Goal: Register for event/course

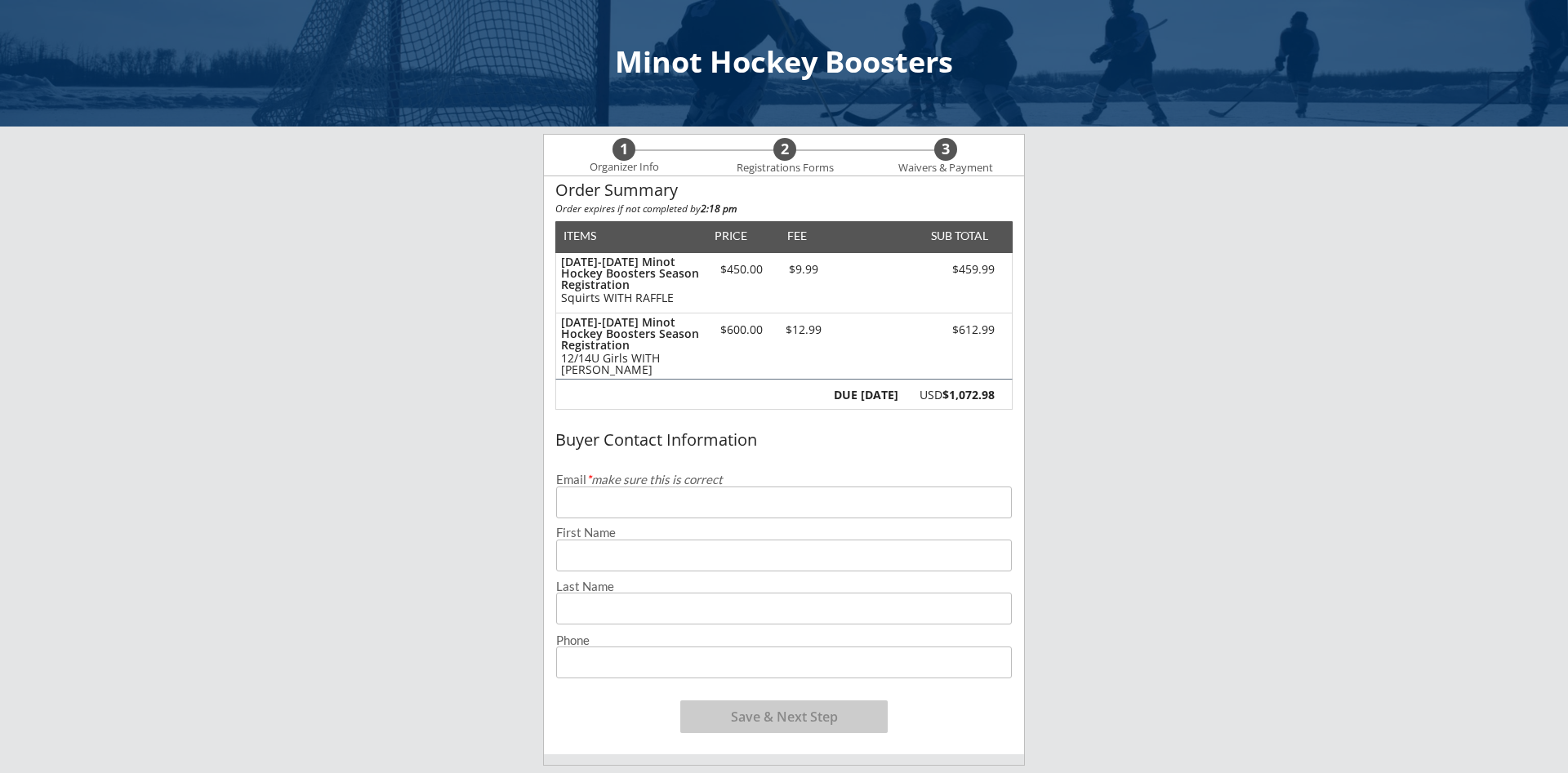
click at [679, 516] on input "email" at bounding box center [784, 503] width 456 height 32
type input "[EMAIL_ADDRESS][DOMAIN_NAME]"
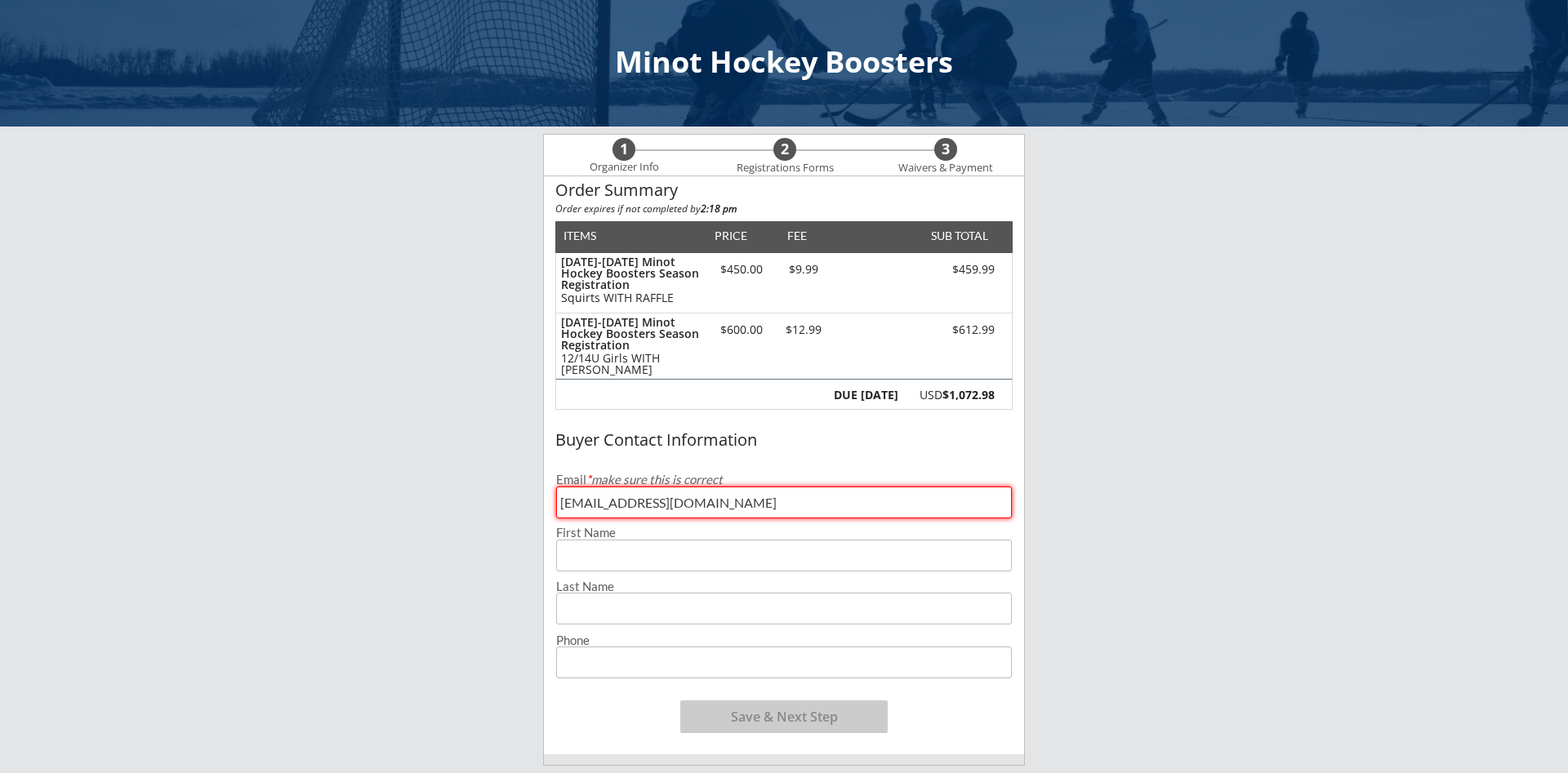
type input "Kent"
type input "Kirkhammer"
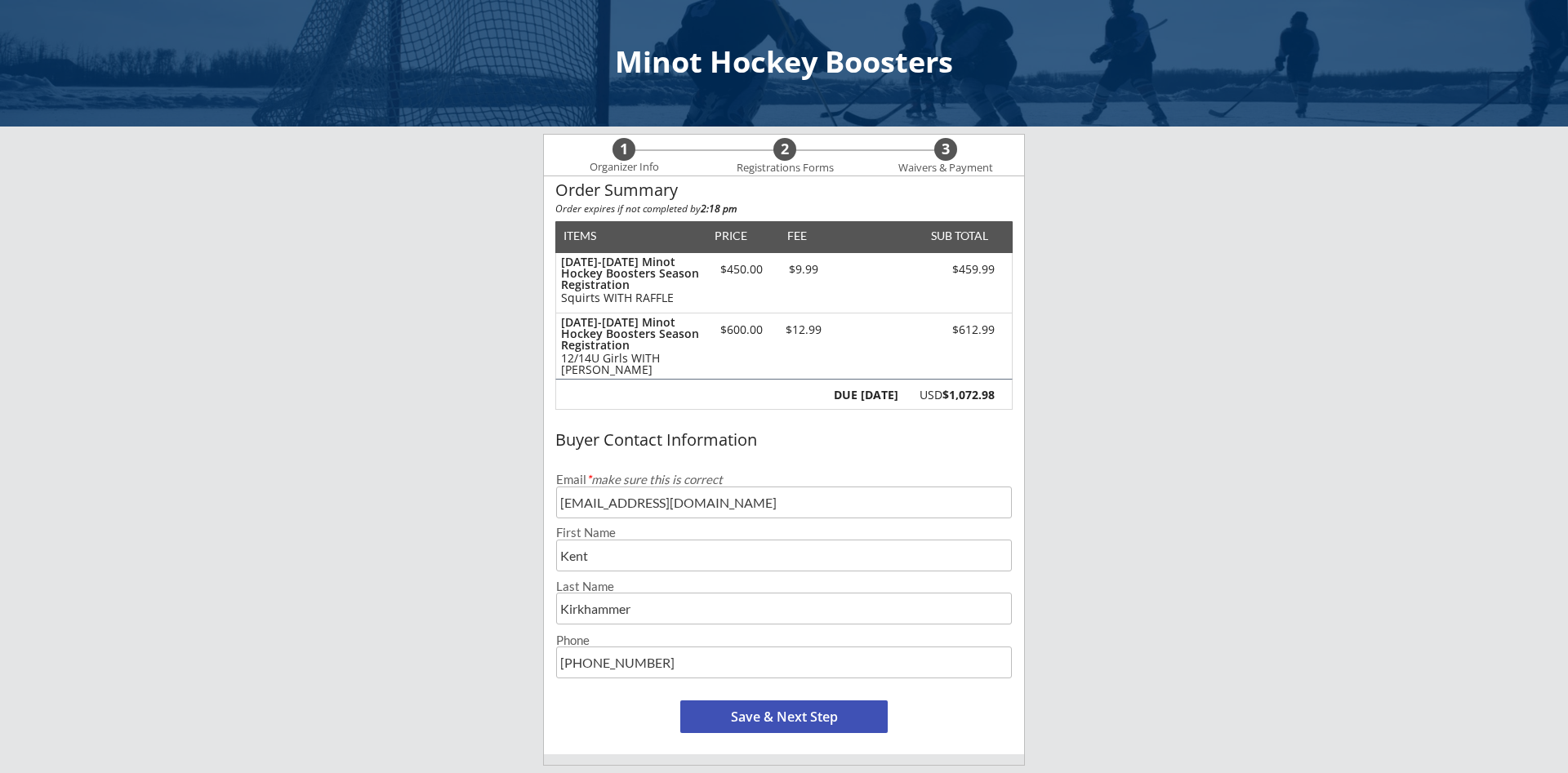
type input "[PHONE_NUMBER]"
click at [788, 724] on button "Save & Next Step" at bounding box center [784, 716] width 208 height 33
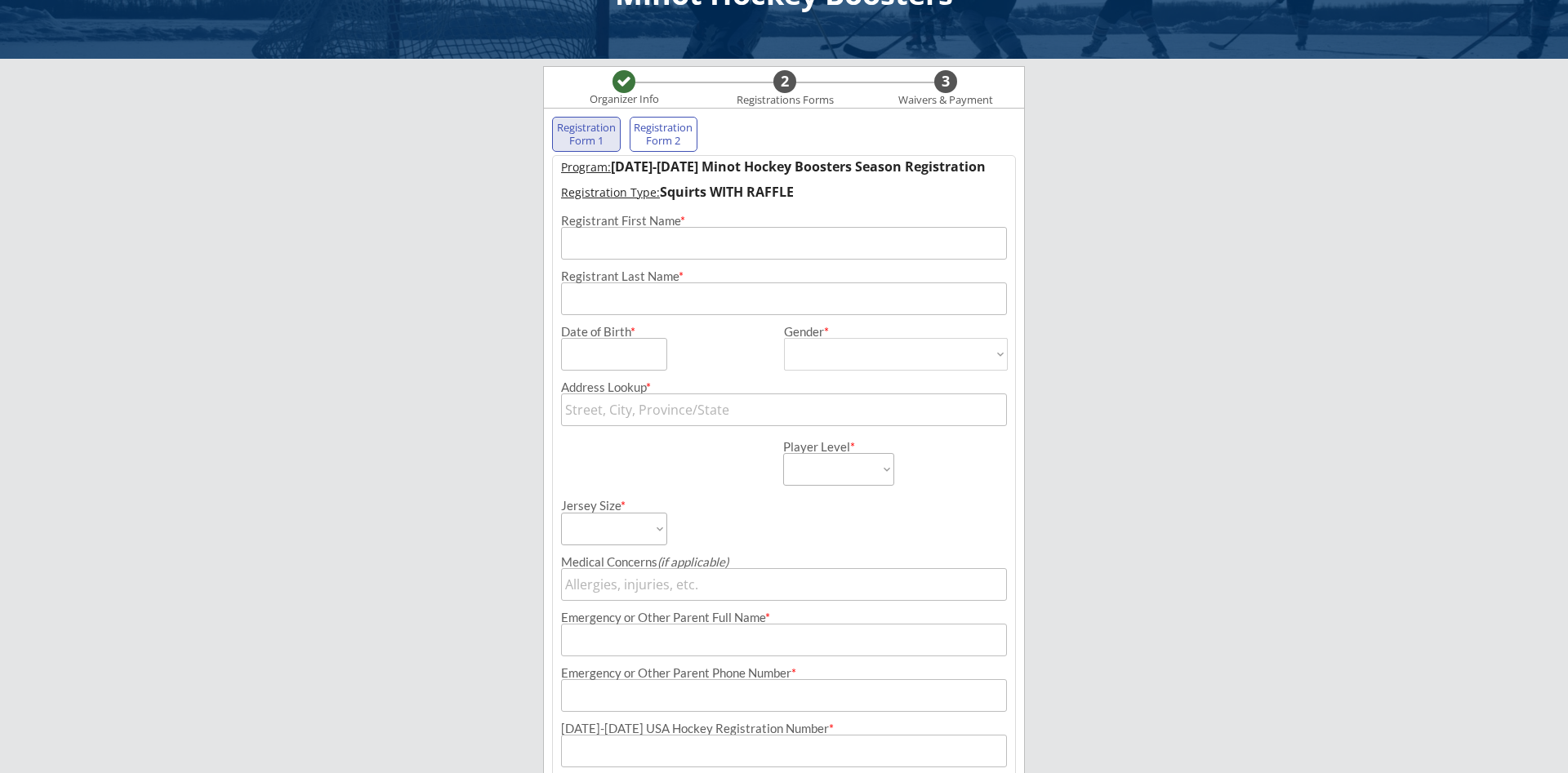
scroll to position [117, 0]
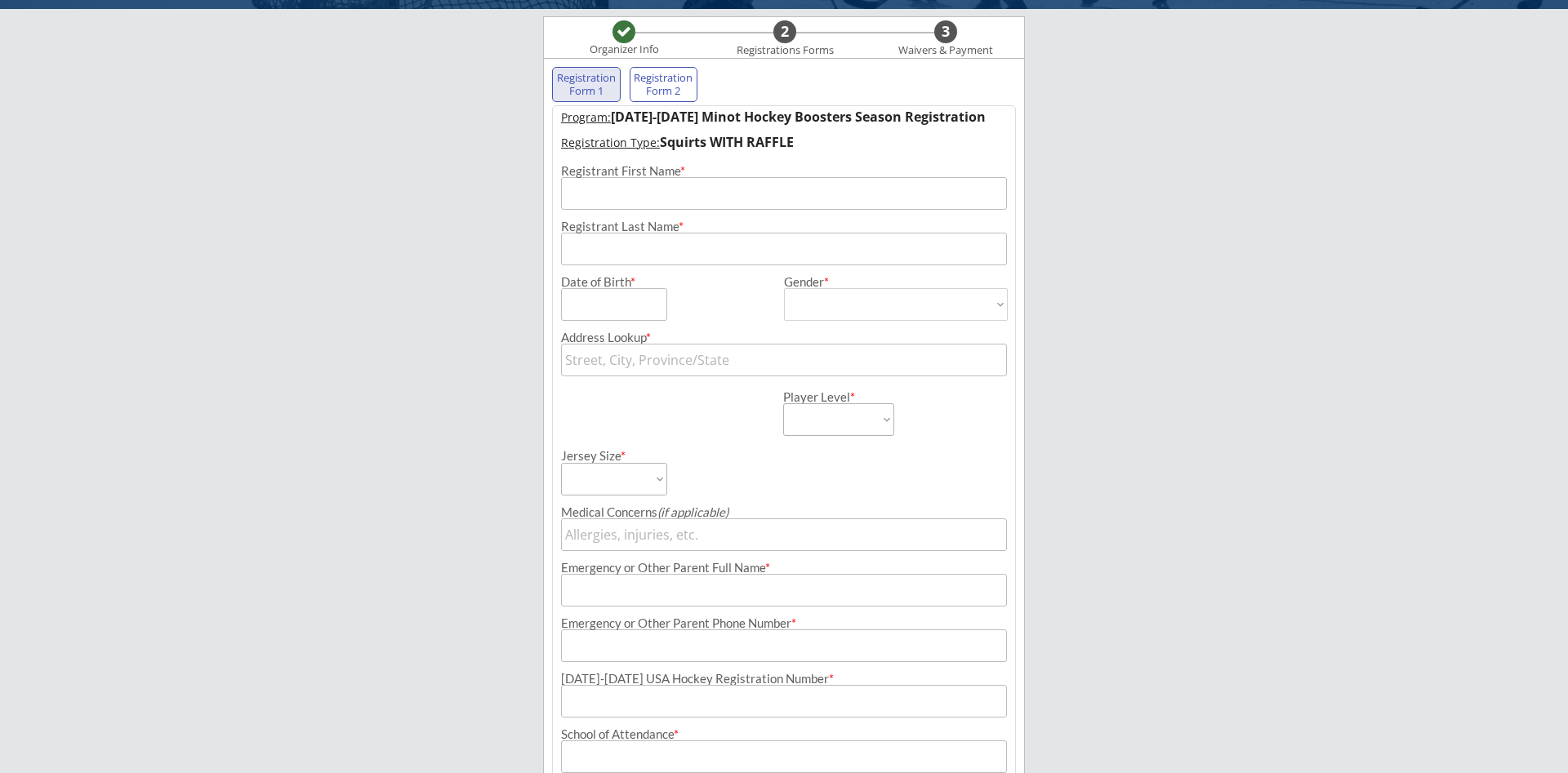
click at [679, 198] on input "input" at bounding box center [784, 193] width 446 height 33
type input "[PERSON_NAME]"
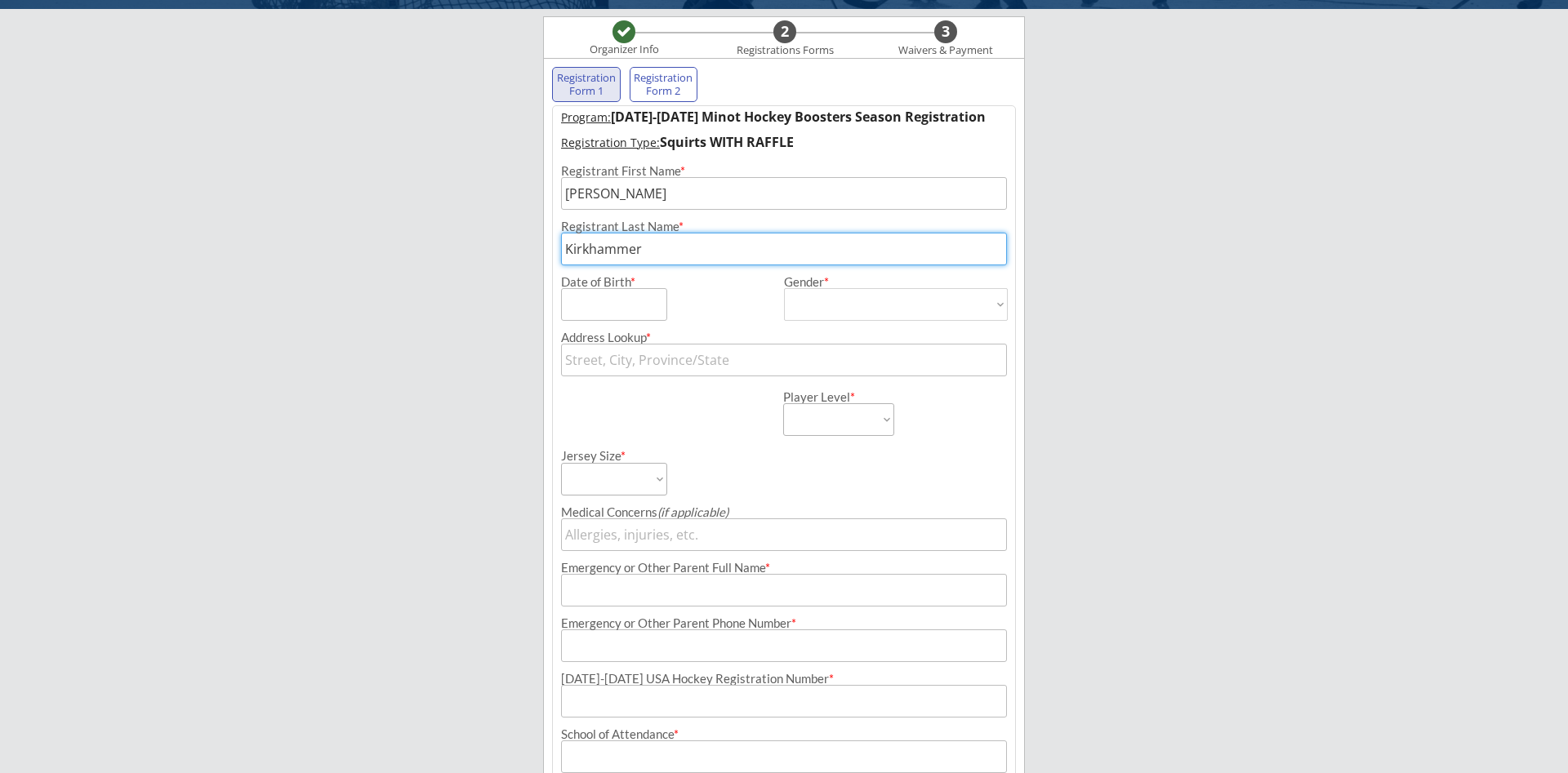
type input "Kirkhammer"
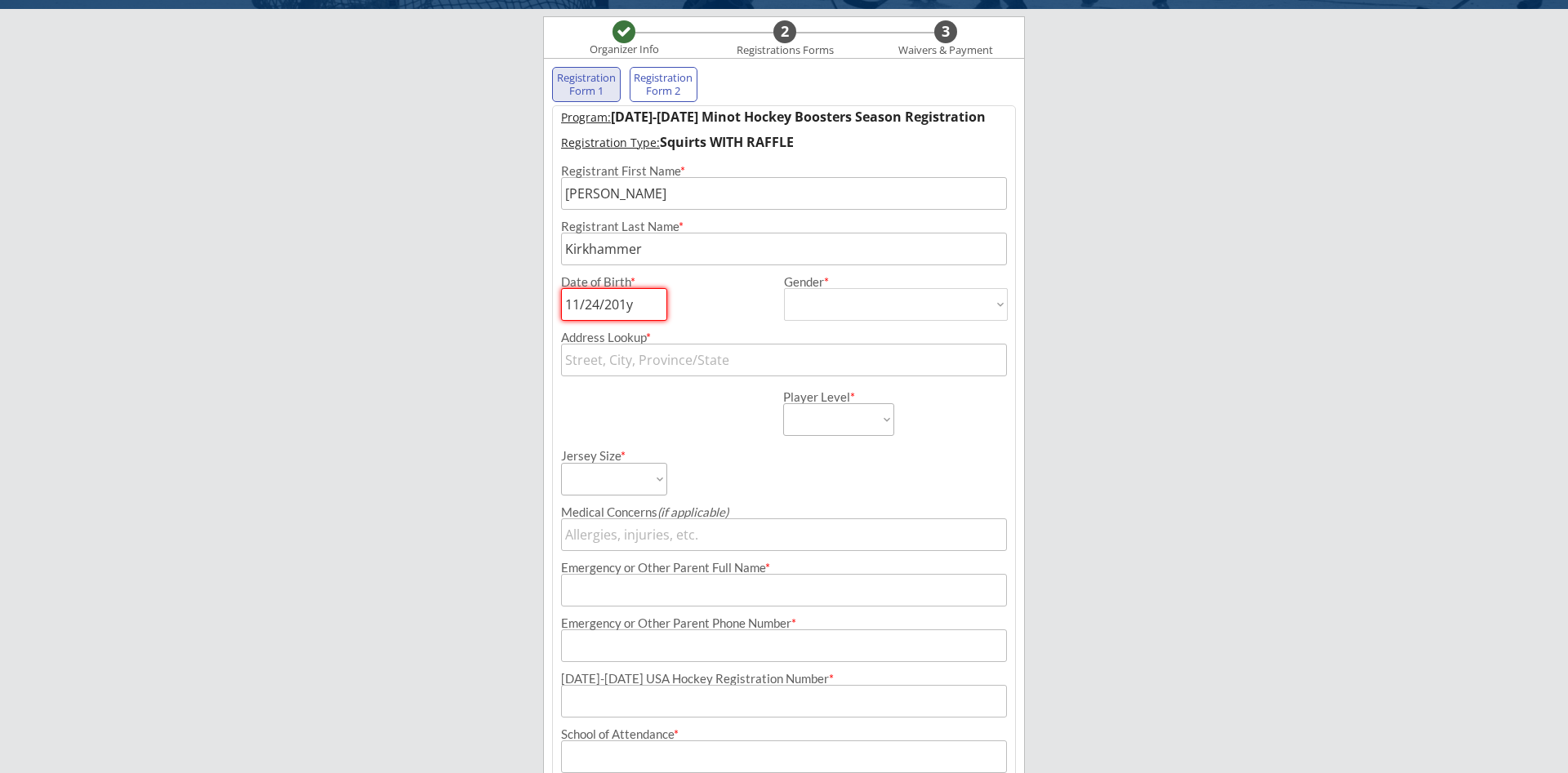
type input "[DATE]"
click at [784, 289] on select "[DEMOGRAPHIC_DATA] [DEMOGRAPHIC_DATA]" at bounding box center [895, 305] width 224 height 33
select select ""[DEMOGRAPHIC_DATA]""
click option "[DEMOGRAPHIC_DATA]" at bounding box center [0, 0] width 0 height 0
type input "[DEMOGRAPHIC_DATA]"
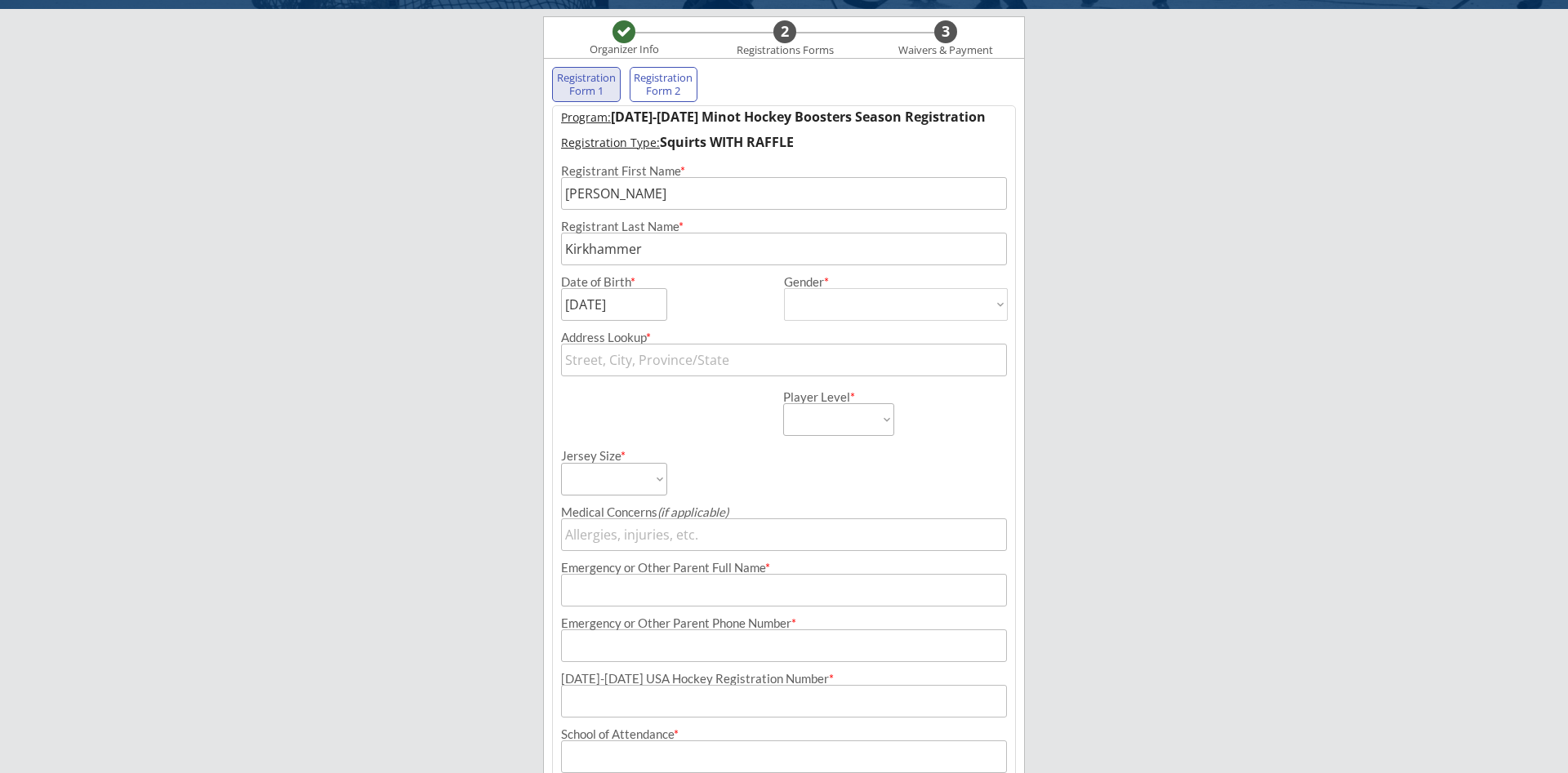
click at [938, 363] on input "text" at bounding box center [784, 359] width 446 height 33
type input "3529 21s"
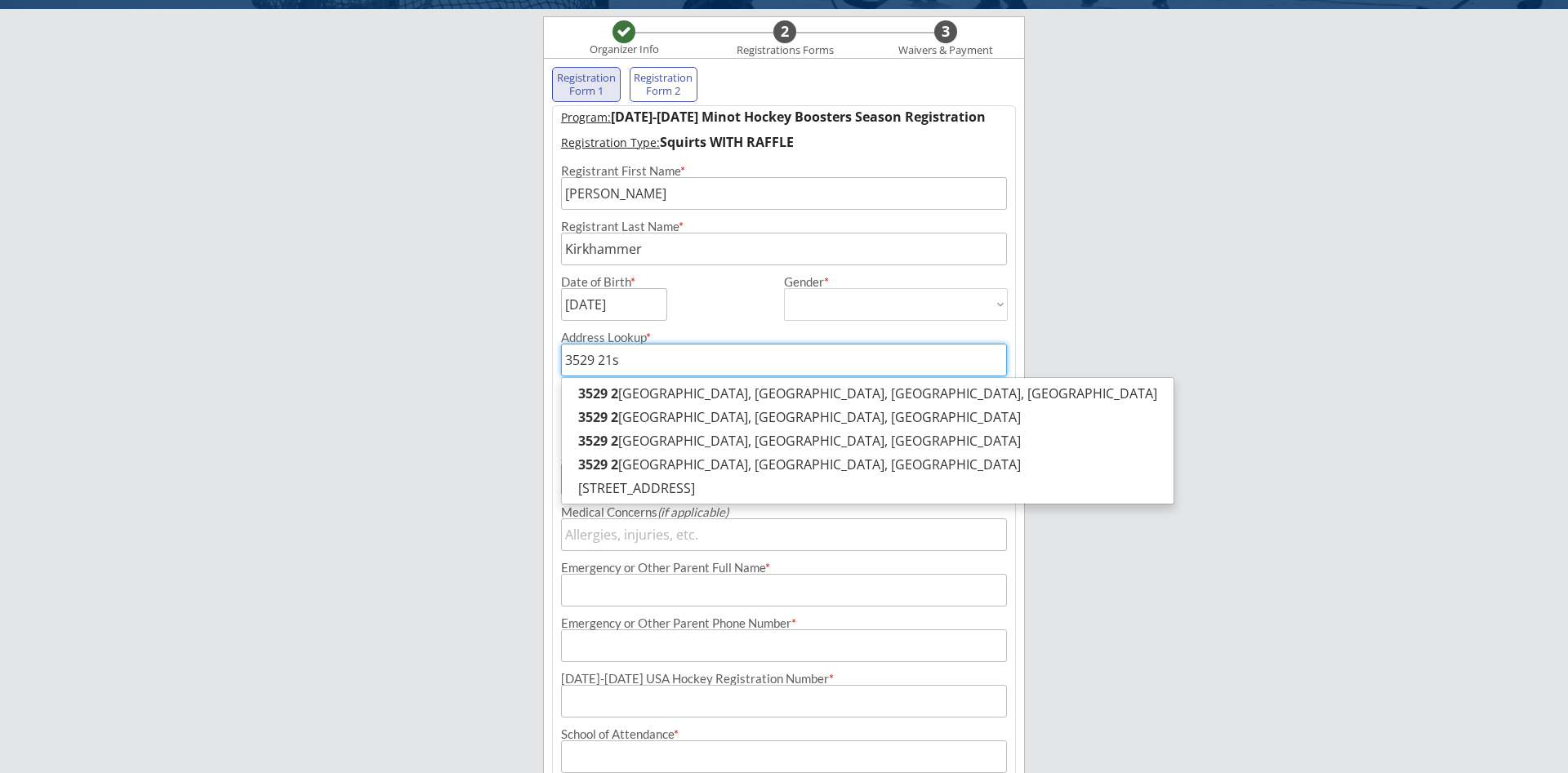
type input "[STREET_ADDRESS]"
type input "3529 21st"
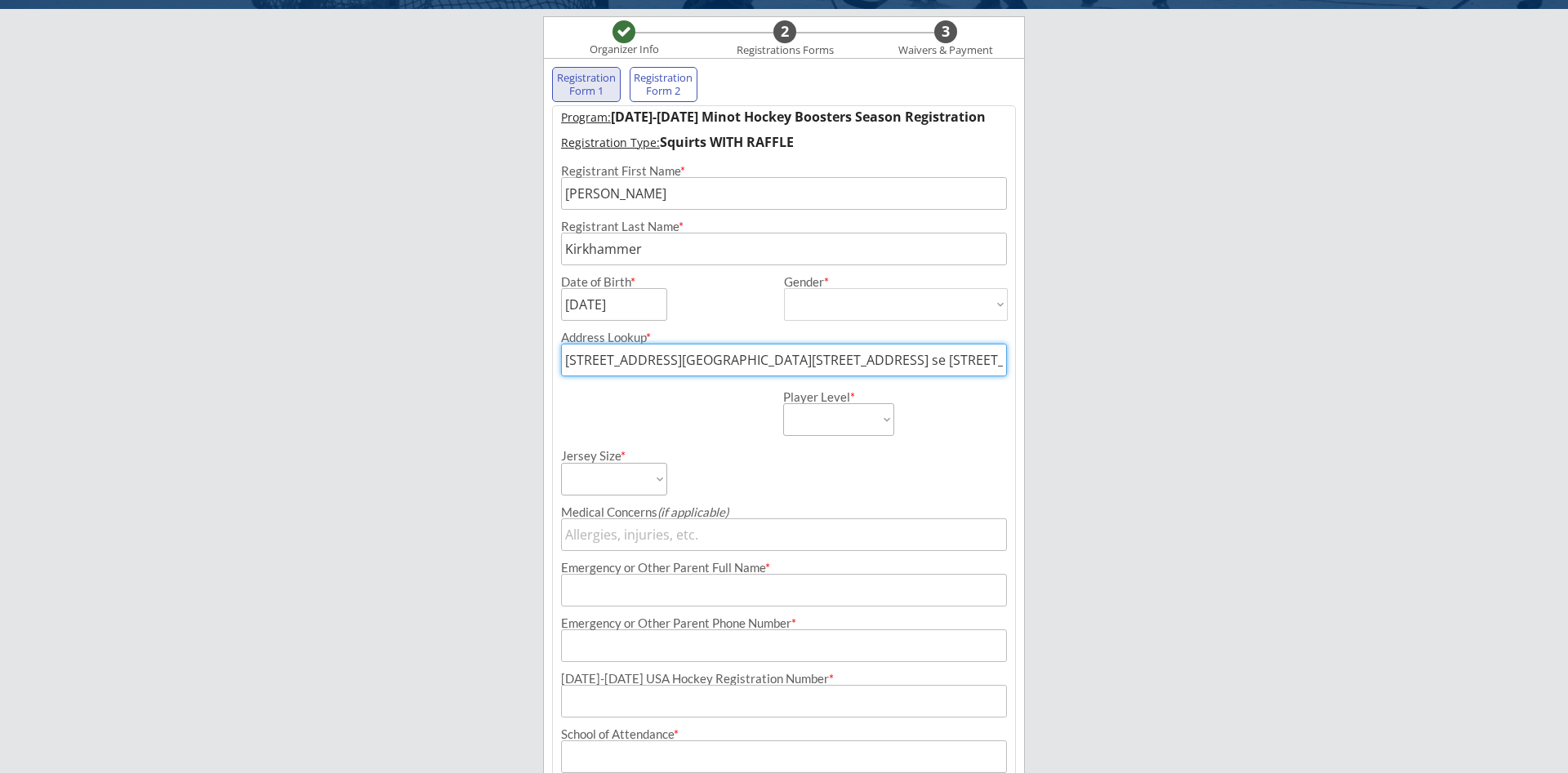
type input "[STREET_ADDRESS][GEOGRAPHIC_DATA][STREET_ADDRESS] se [STREET_ADDRESS][GEOGRAPHI…"
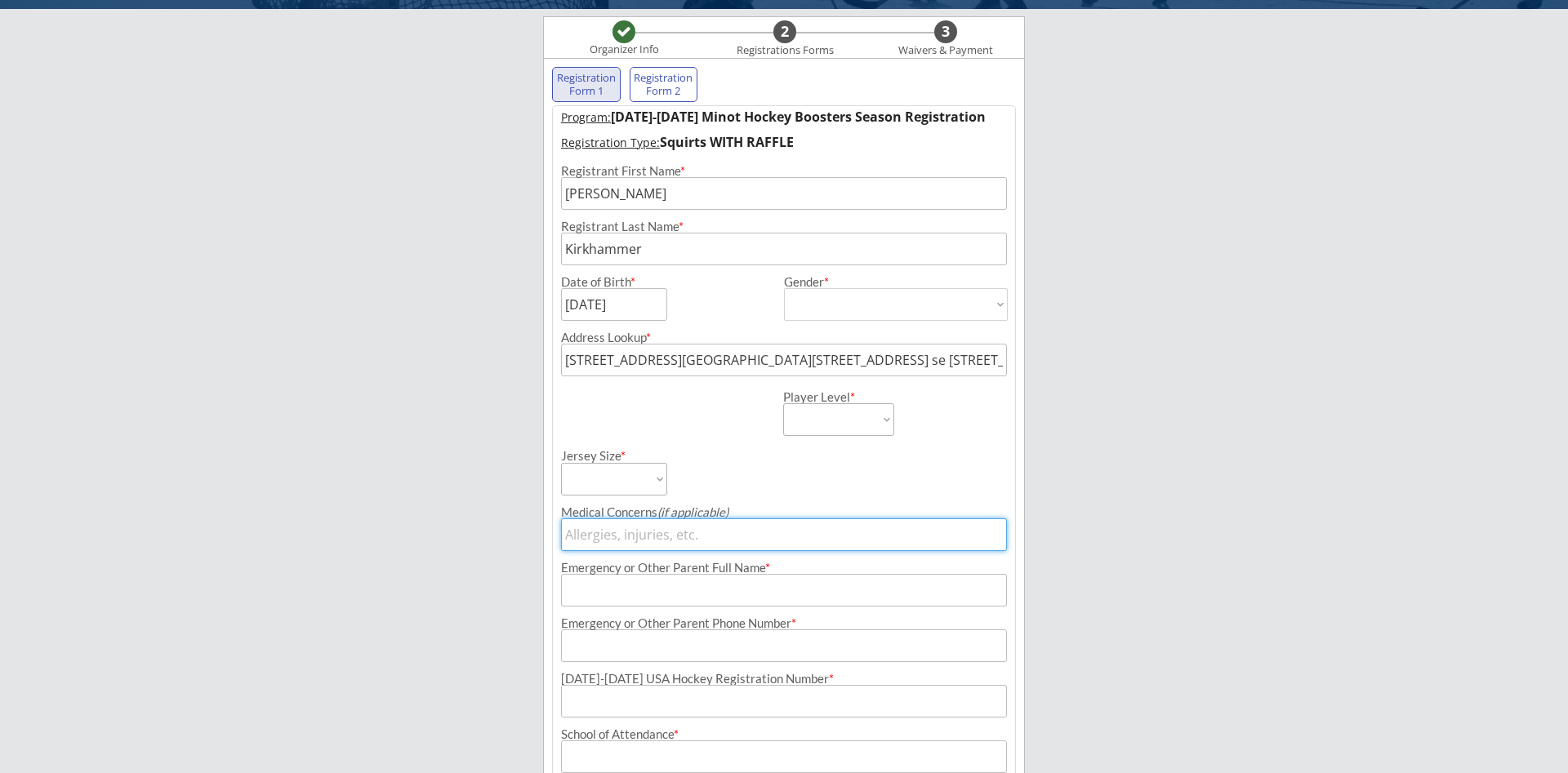
click at [964, 527] on input "input" at bounding box center [784, 534] width 446 height 33
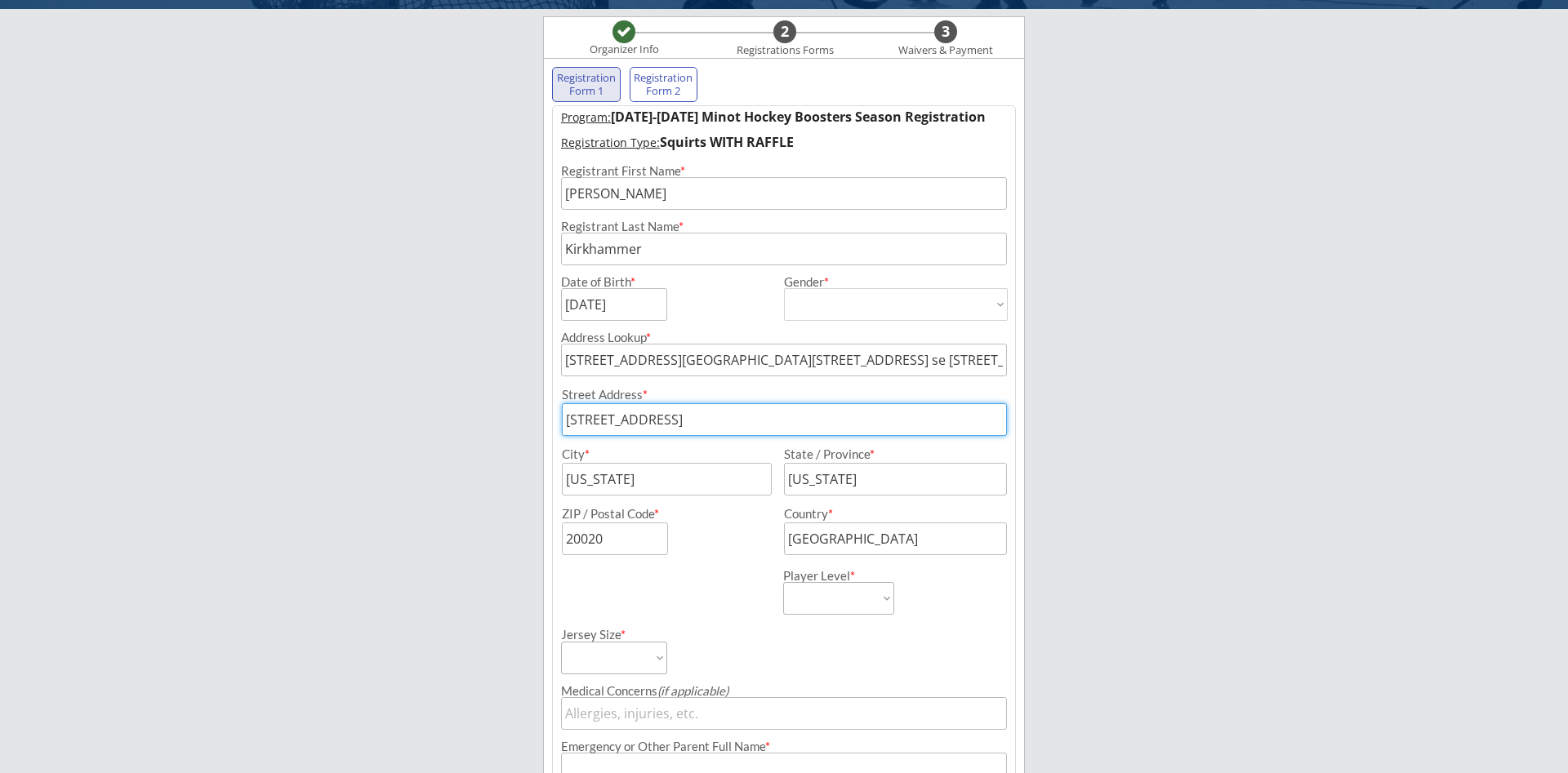
click at [884, 423] on input "input" at bounding box center [784, 419] width 445 height 33
drag, startPoint x: 767, startPoint y: 419, endPoint x: 489, endPoint y: 433, distance: 278.4
click at [562, 433] on input "input" at bounding box center [784, 419] width 445 height 33
type input "[STREET_ADDRESS]"
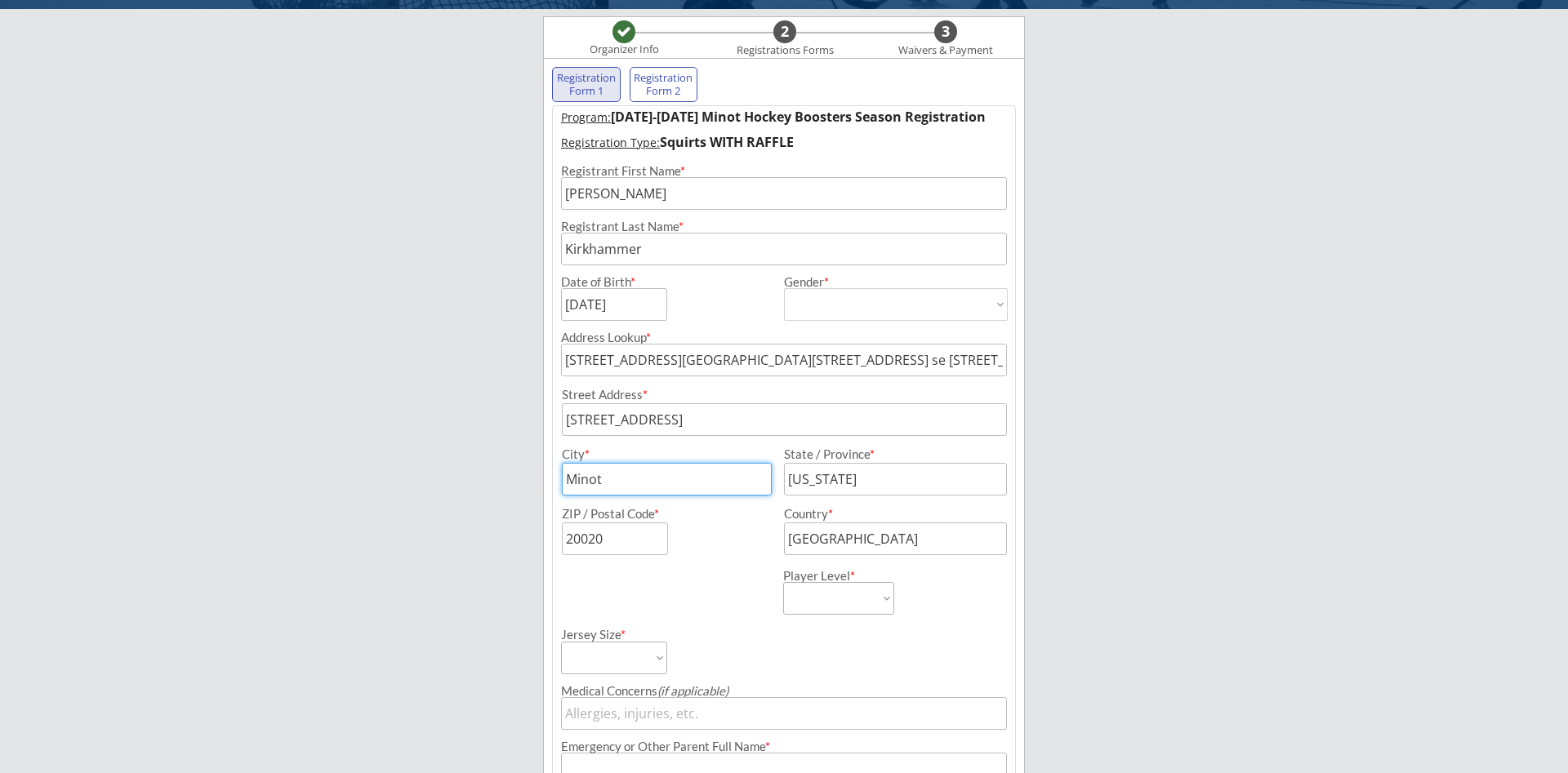
type input "Minot"
type input "[US_STATE]"
type input "58701"
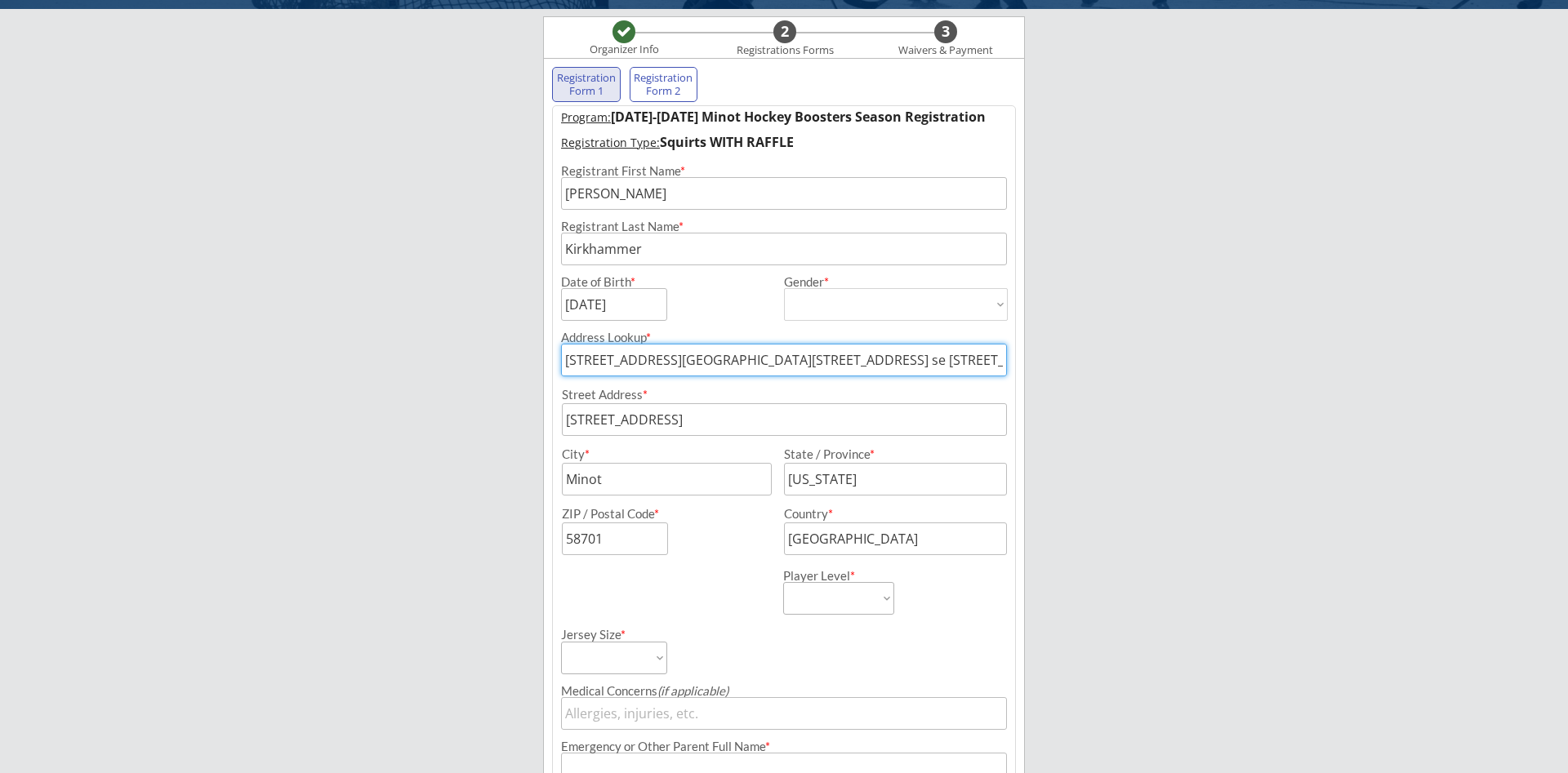
drag, startPoint x: 936, startPoint y: 359, endPoint x: 687, endPoint y: 360, distance: 249.0
click at [687, 360] on input "[STREET_ADDRESS][GEOGRAPHIC_DATA][STREET_ADDRESS] se [STREET_ADDRESS][GEOGRAPHI…" at bounding box center [784, 359] width 446 height 33
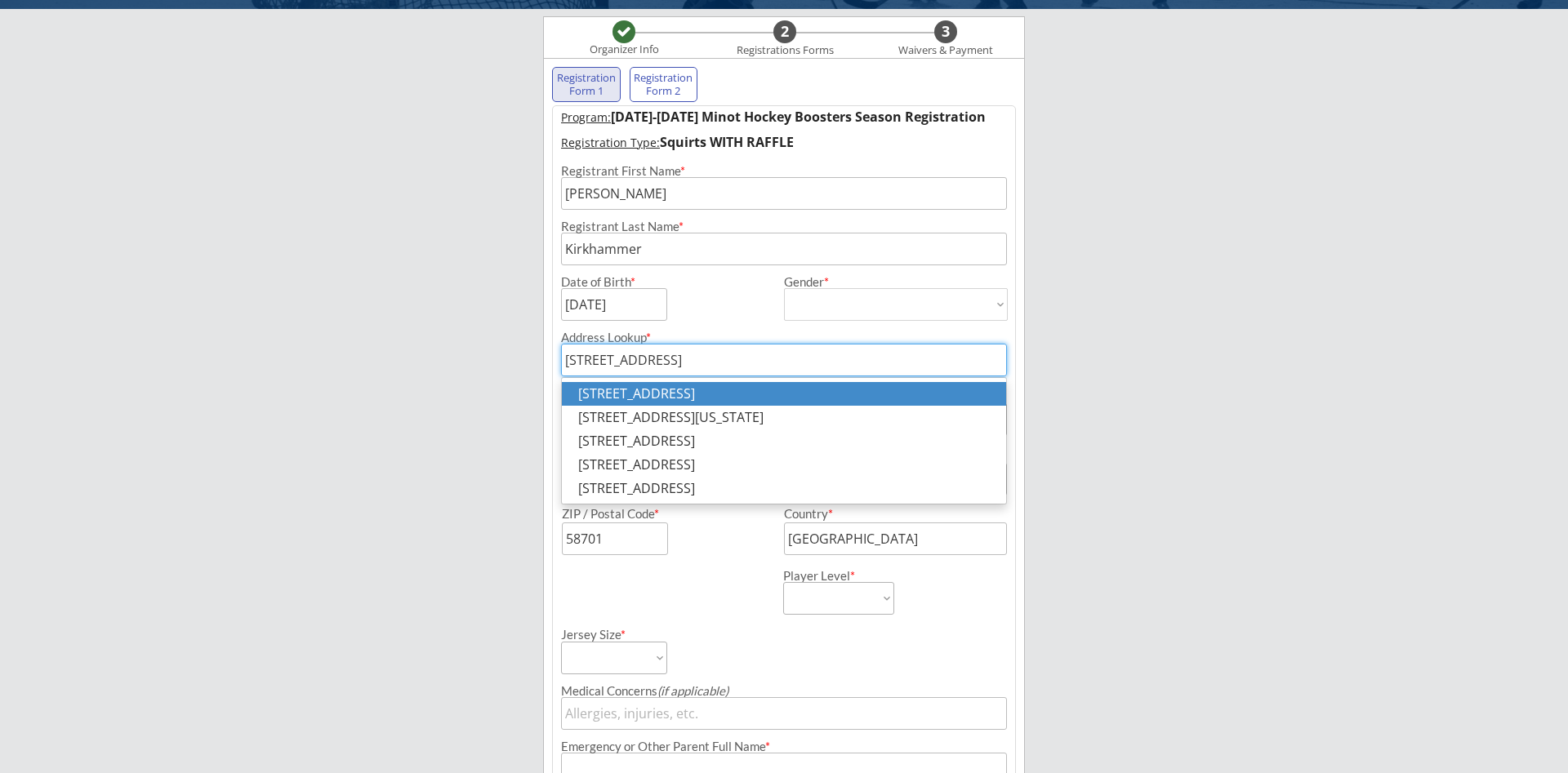
click at [813, 386] on p "[STREET_ADDRESS]" at bounding box center [784, 394] width 444 height 24
type input "[STREET_ADDRESS]"
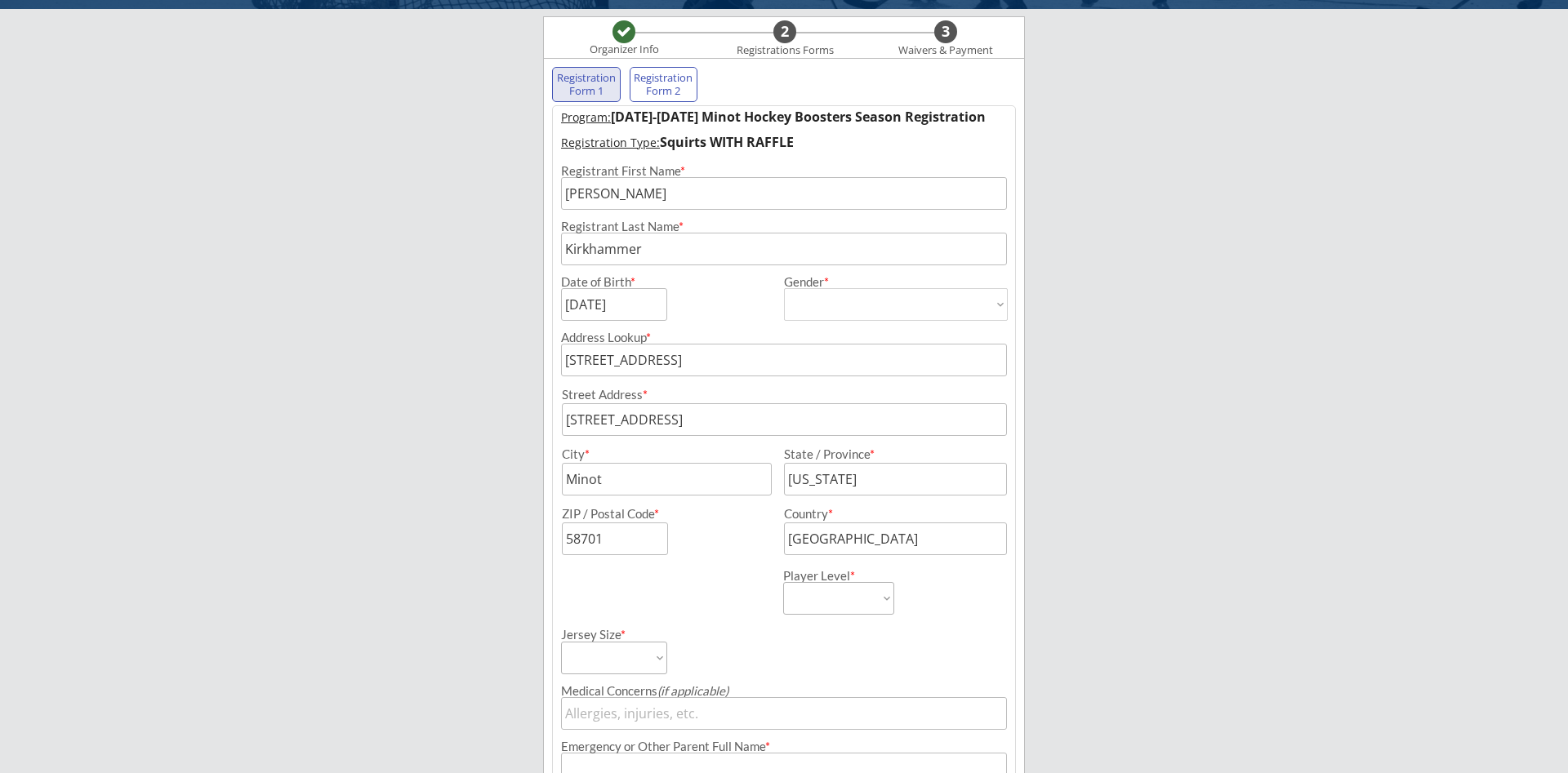
type input "[STREET_ADDRESS]"
click at [783, 582] on select "Learn to Play Boys Learn to Play Girls Maroon Mites Gold/White Mites Squirts Pe…" at bounding box center [839, 598] width 111 height 33
select select ""Squirts""
click option "Squirts" at bounding box center [0, 0] width 0 height 0
click at [561, 642] on select "Adult Small Adult Medium Adult Large Adult XL Goalie Cut" at bounding box center [614, 658] width 106 height 33
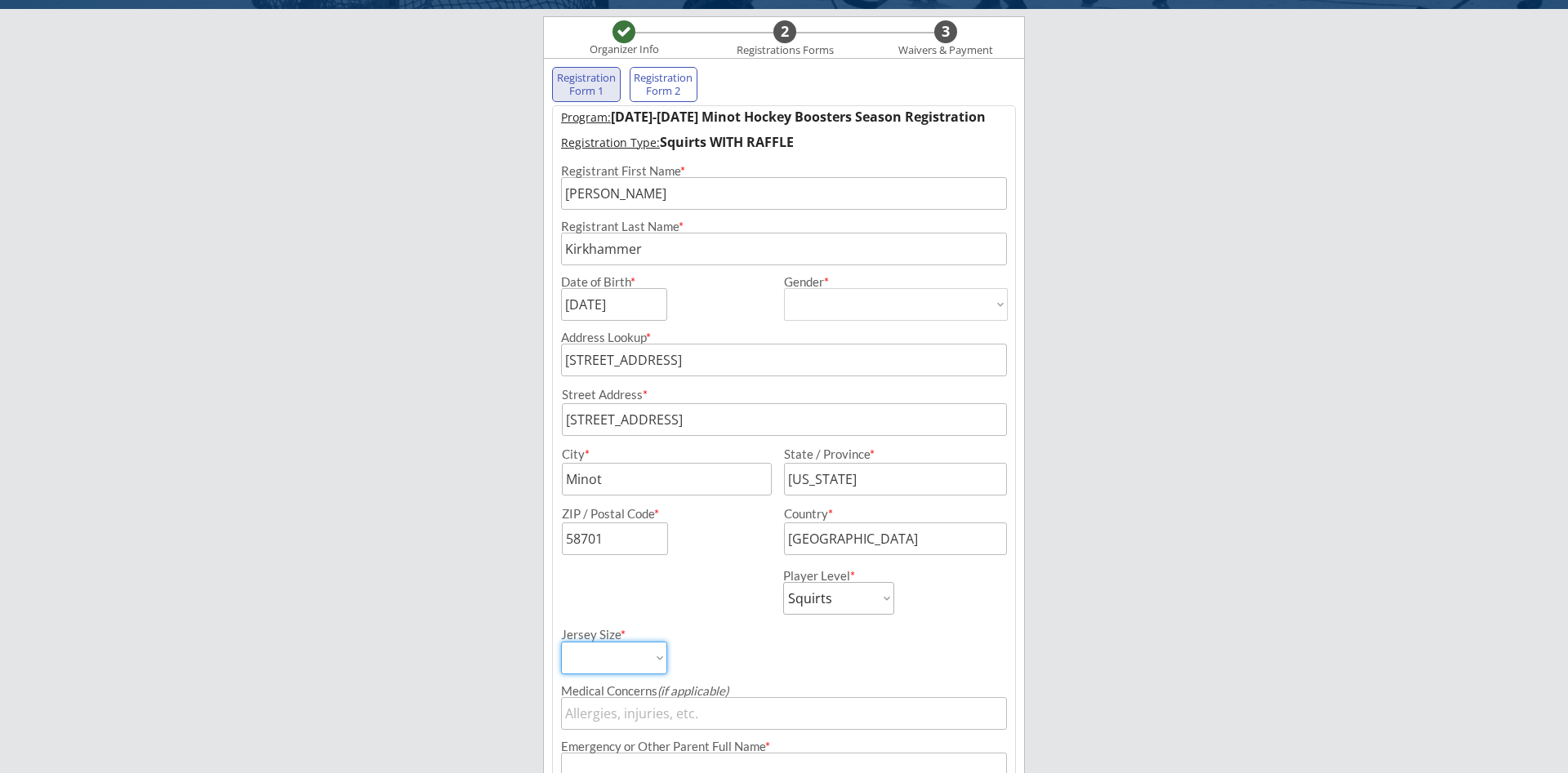
select select ""Adult Small""
click option "Adult Small" at bounding box center [0, 0] width 0 height 0
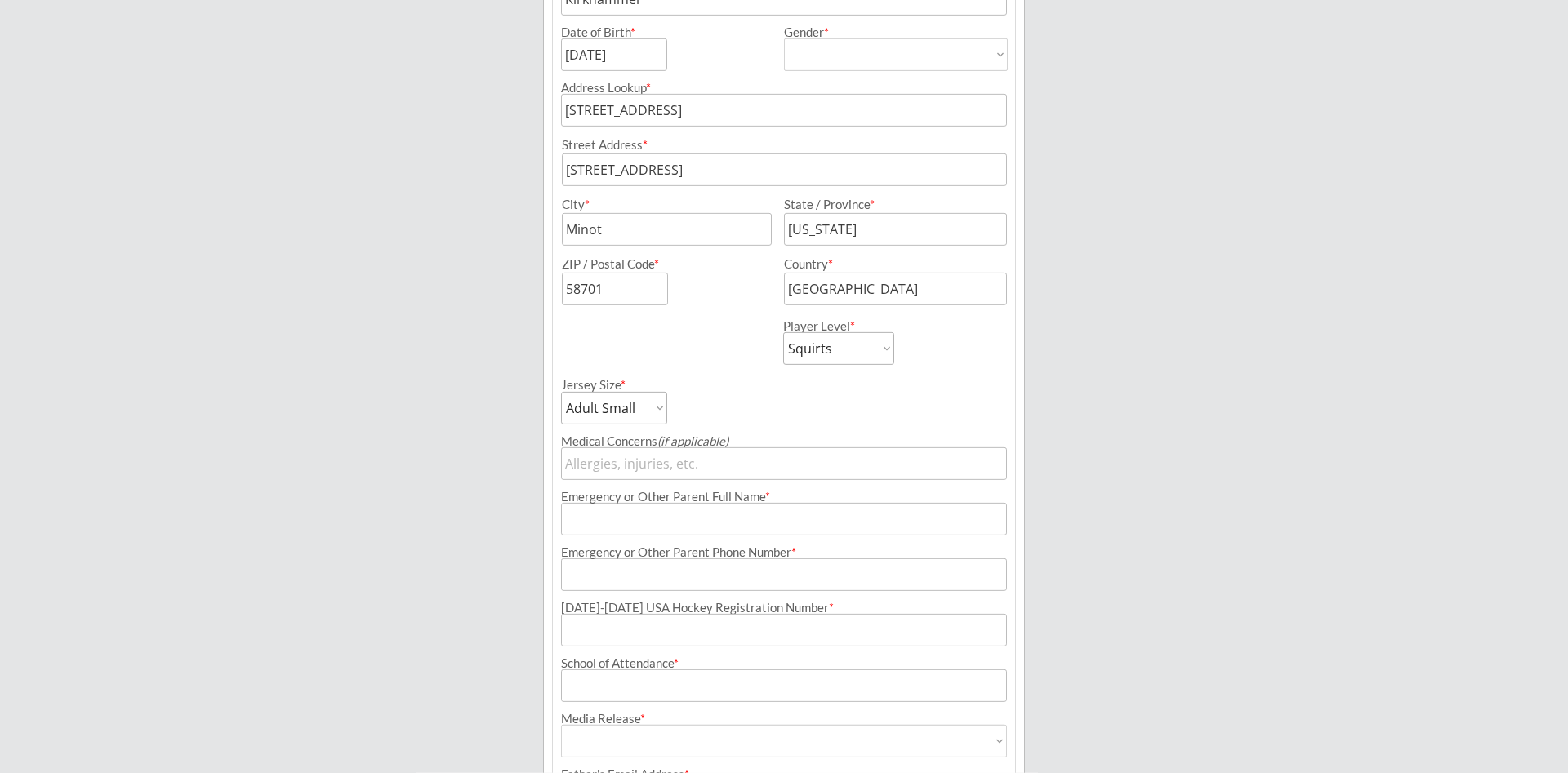
scroll to position [373, 0]
click at [757, 514] on input "input" at bounding box center [784, 513] width 446 height 33
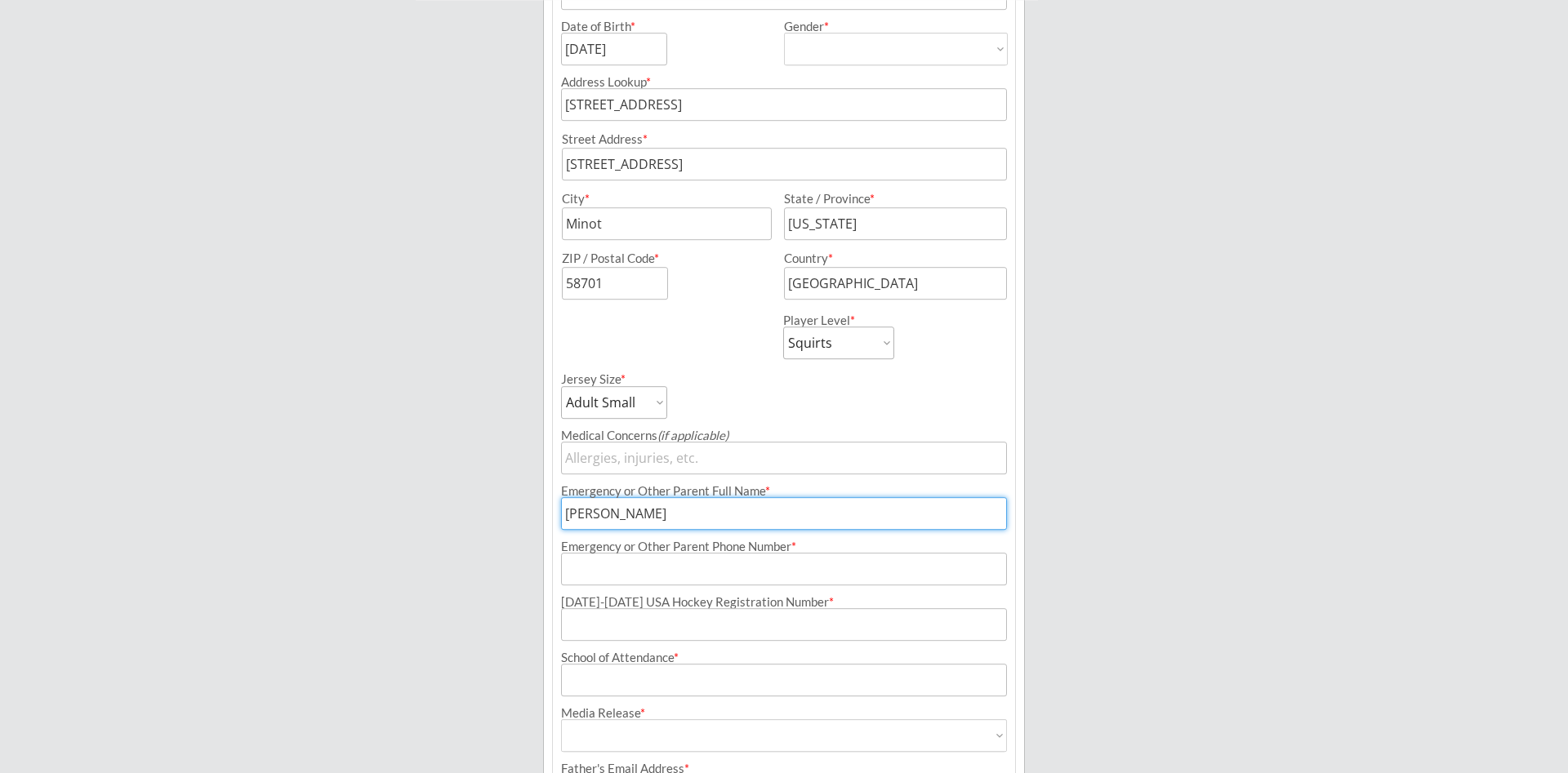
type input "[PERSON_NAME]"
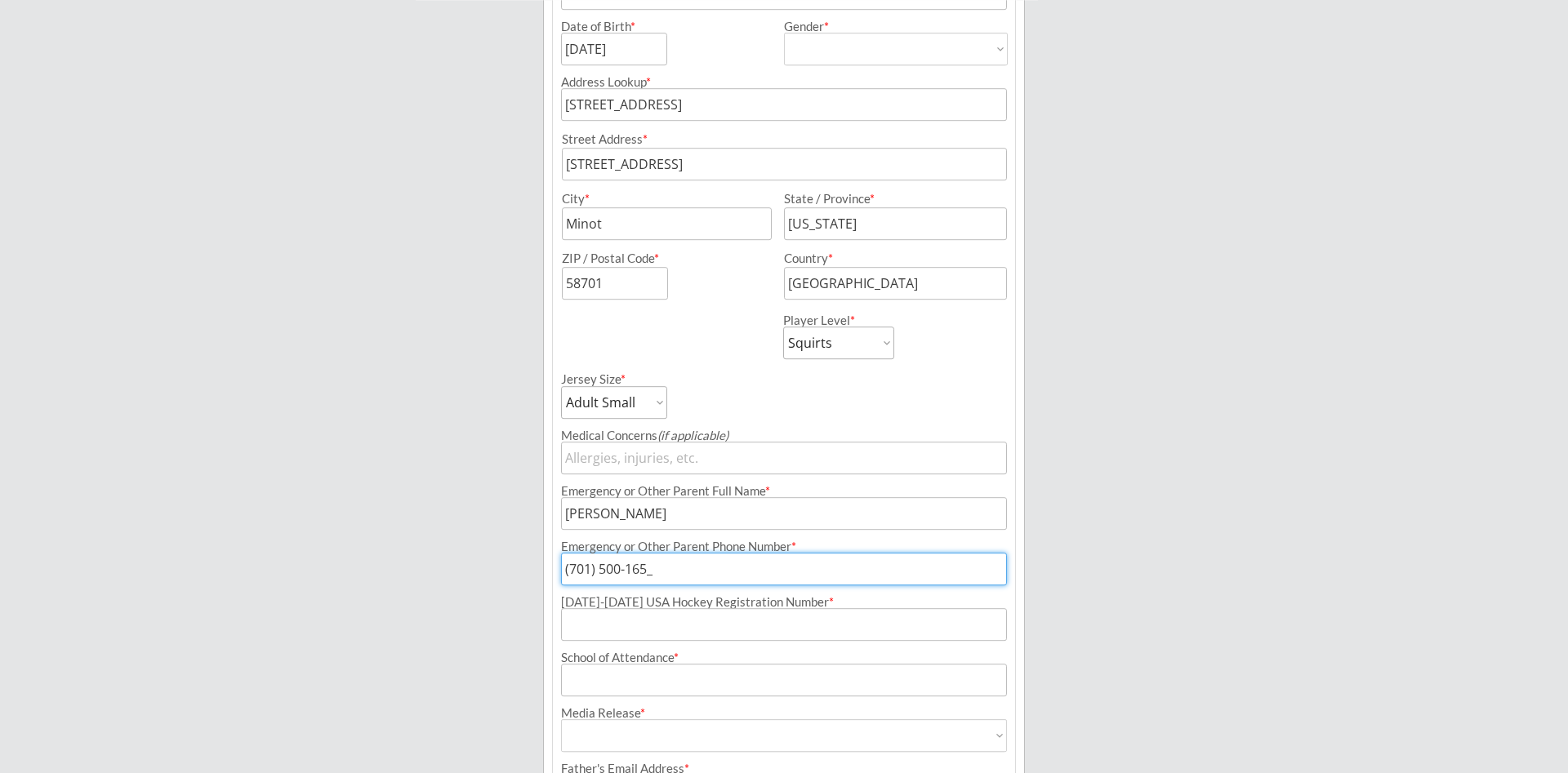
type input "[PHONE_NUMBER]"
click at [662, 625] on input "input" at bounding box center [784, 624] width 446 height 33
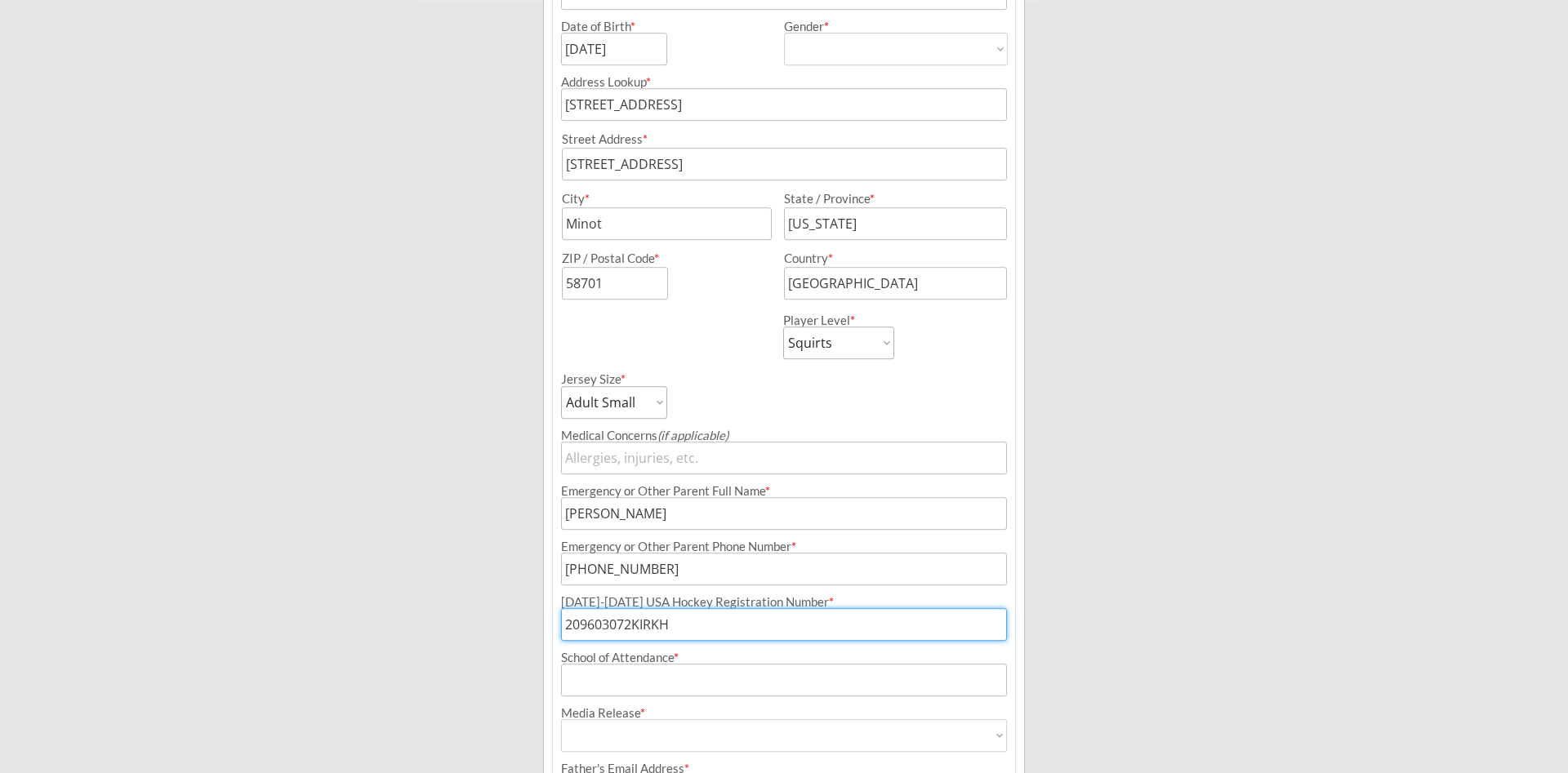
type input "209603072KIRKH"
click at [886, 672] on input "input" at bounding box center [784, 680] width 446 height 33
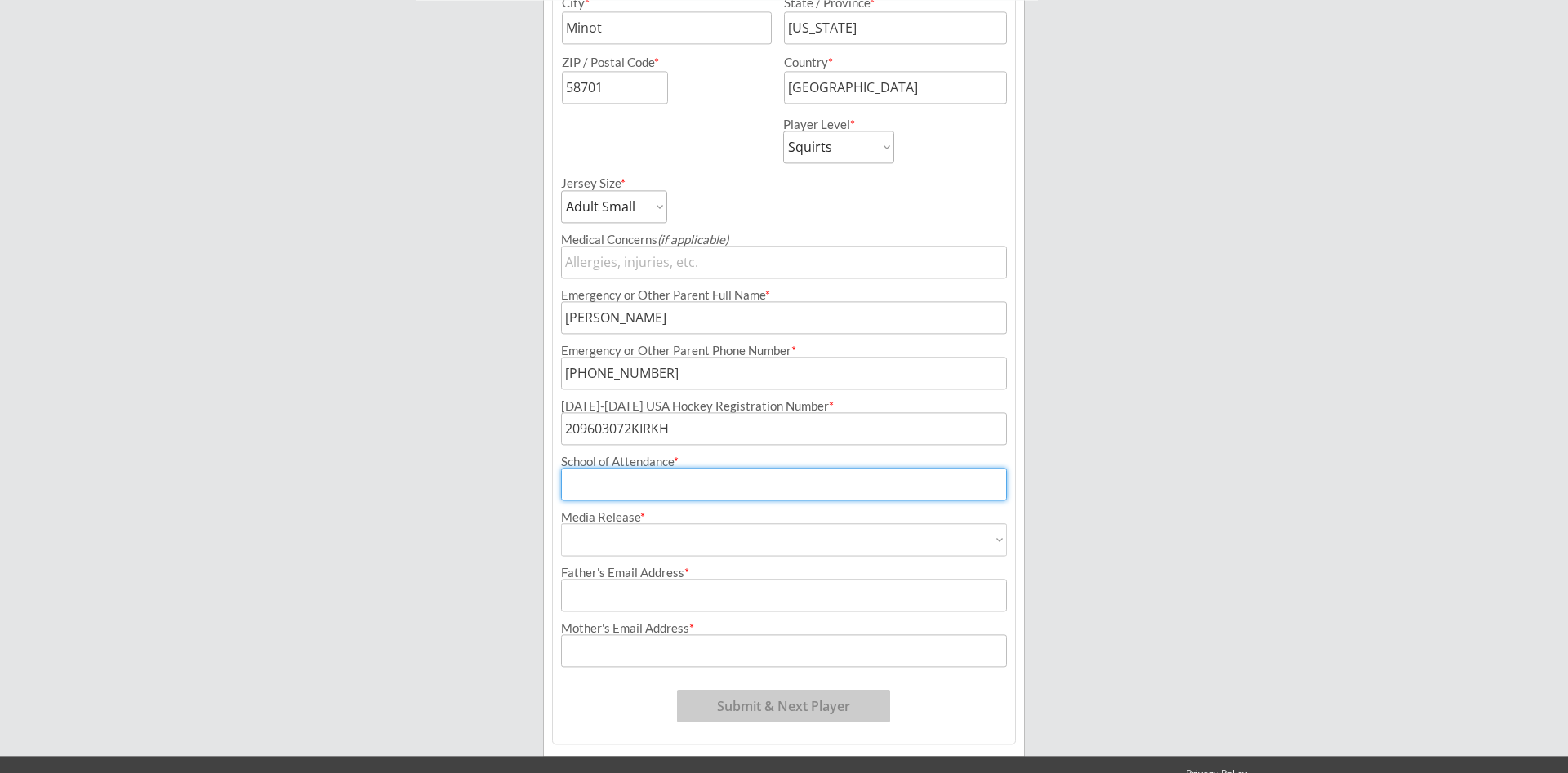
scroll to position [573, 0]
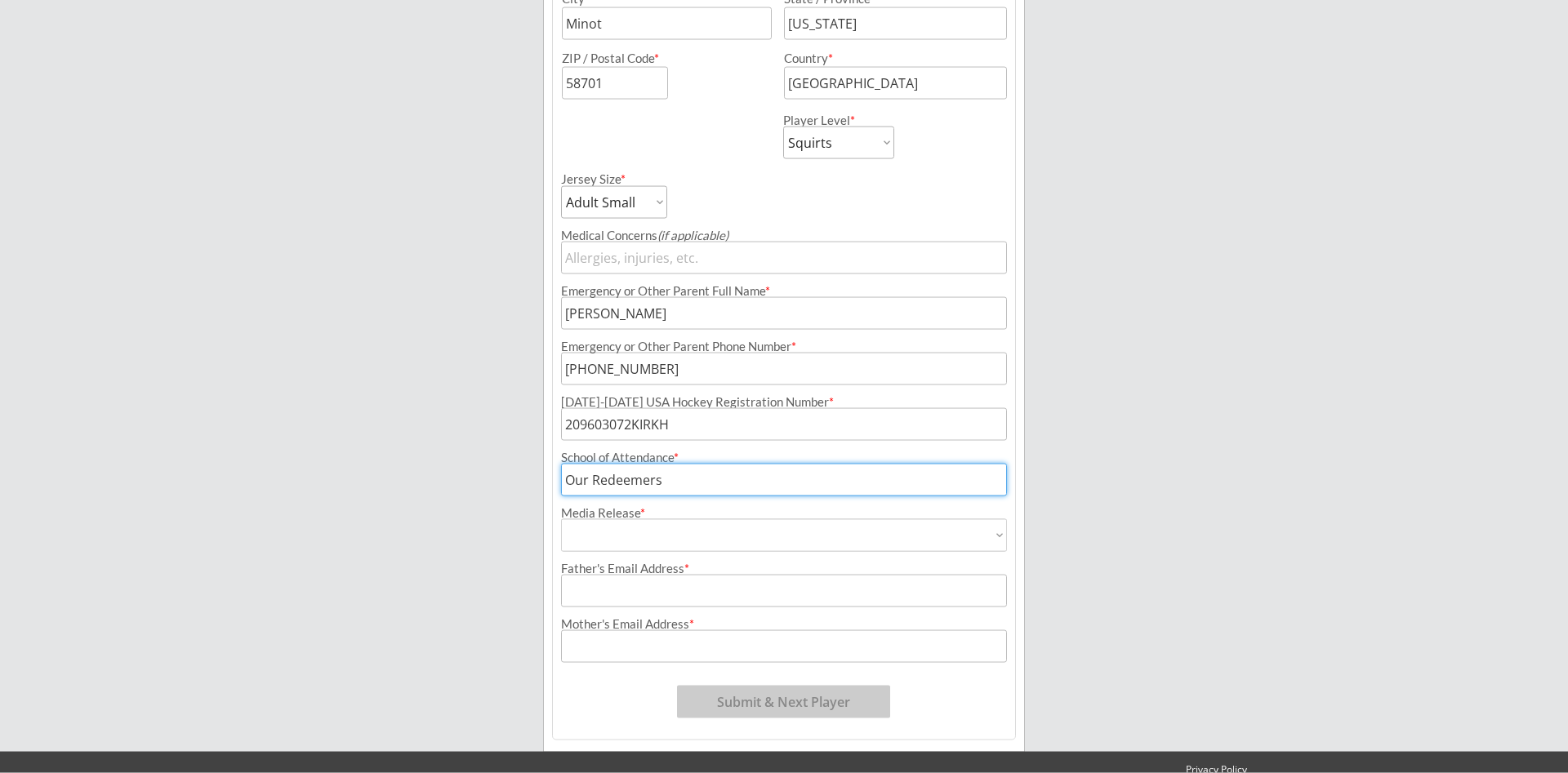
type input "Our Redeemers"
click at [561, 519] on select "Yes No" at bounding box center [784, 535] width 446 height 33
select select ""Yes""
click option "Yes" at bounding box center [0, 0] width 0 height 0
type input "Yes"
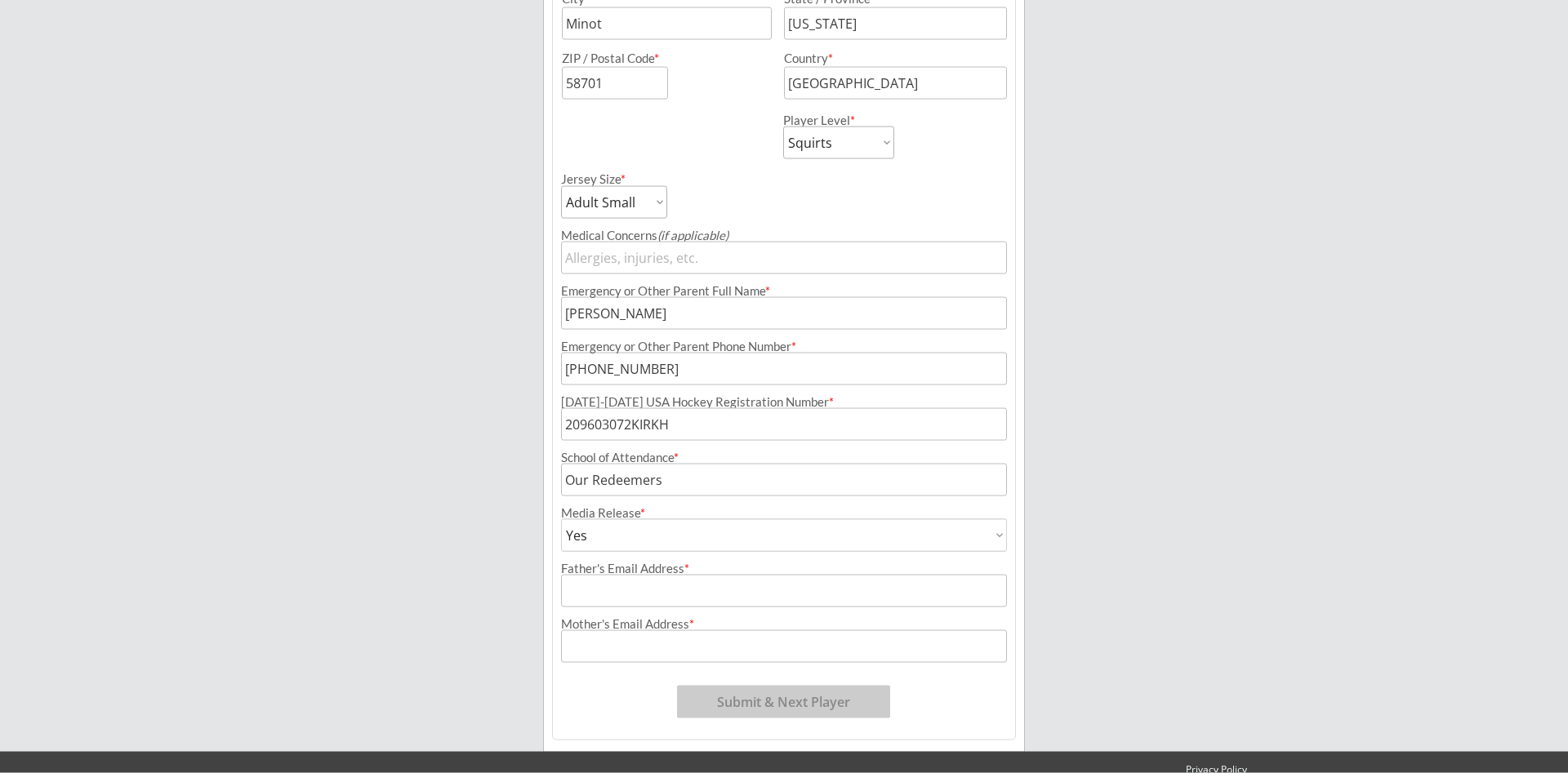
click at [939, 597] on input "input" at bounding box center [784, 591] width 446 height 33
type input "[EMAIL_ADDRESS][DOMAIN_NAME]"
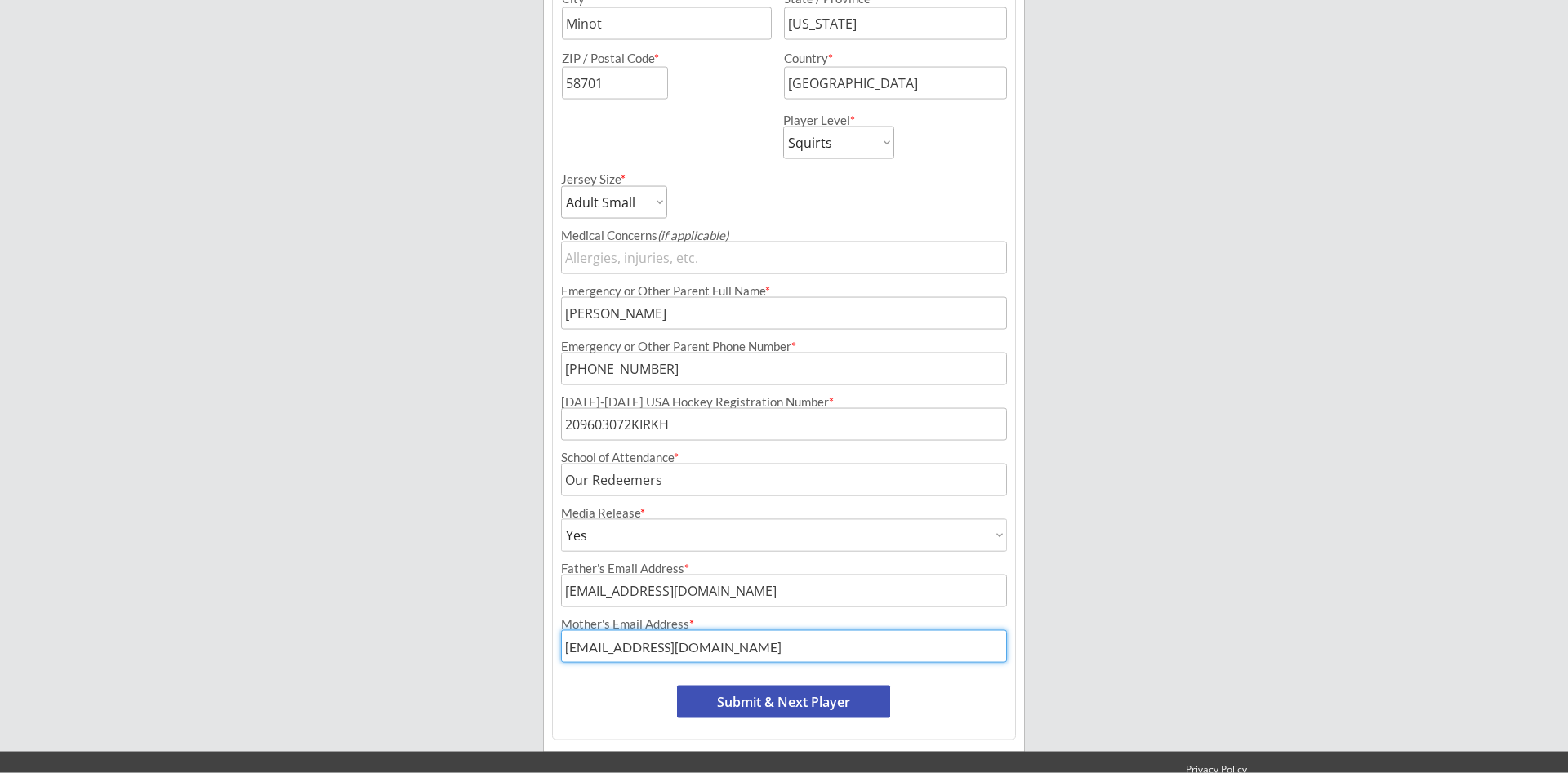
type input "[EMAIL_ADDRESS][DOMAIN_NAME]"
click at [834, 702] on button "Submit & Next Player" at bounding box center [783, 702] width 214 height 33
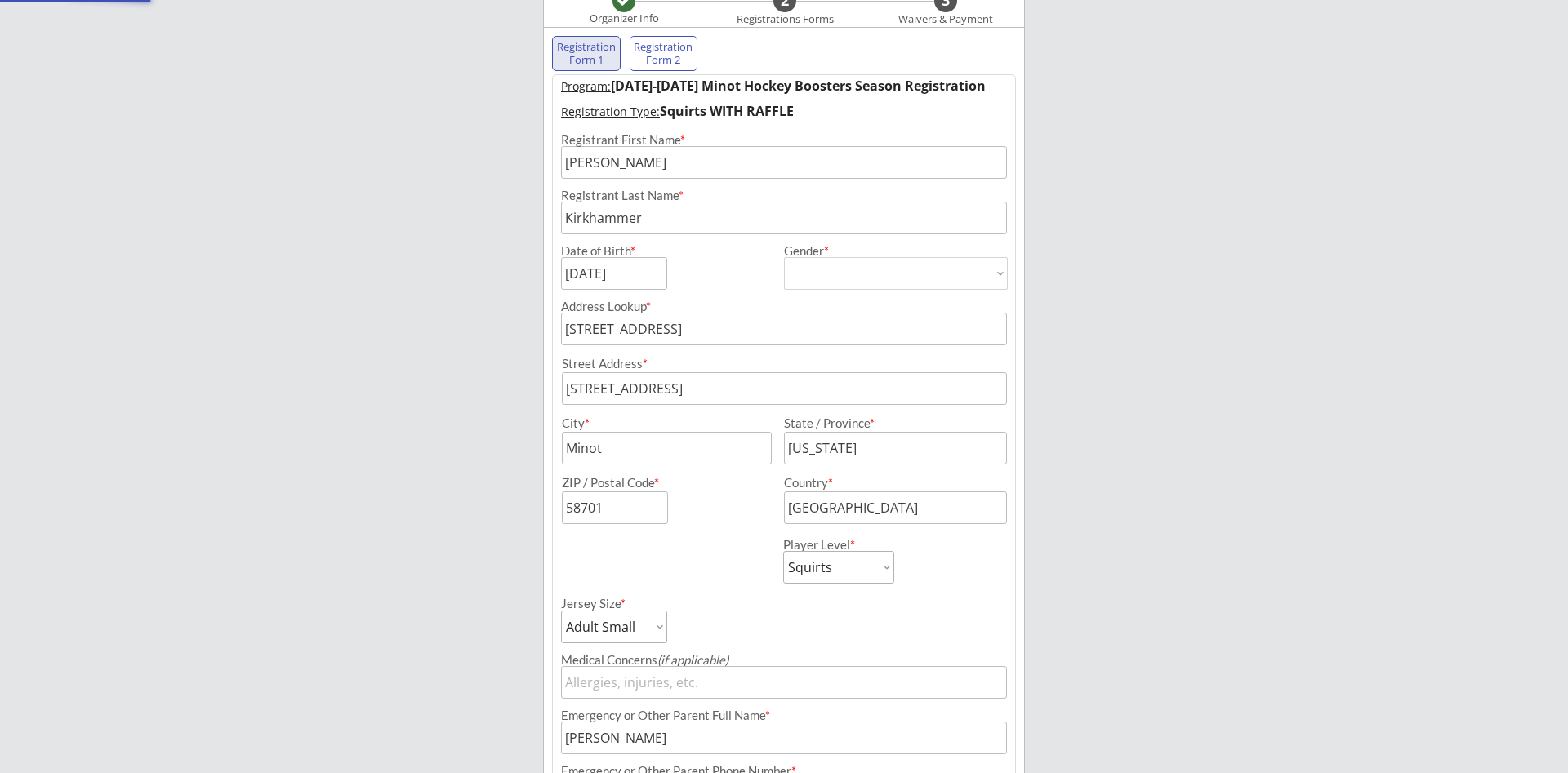
select select ""PLACEHOLDER_1427118222253""
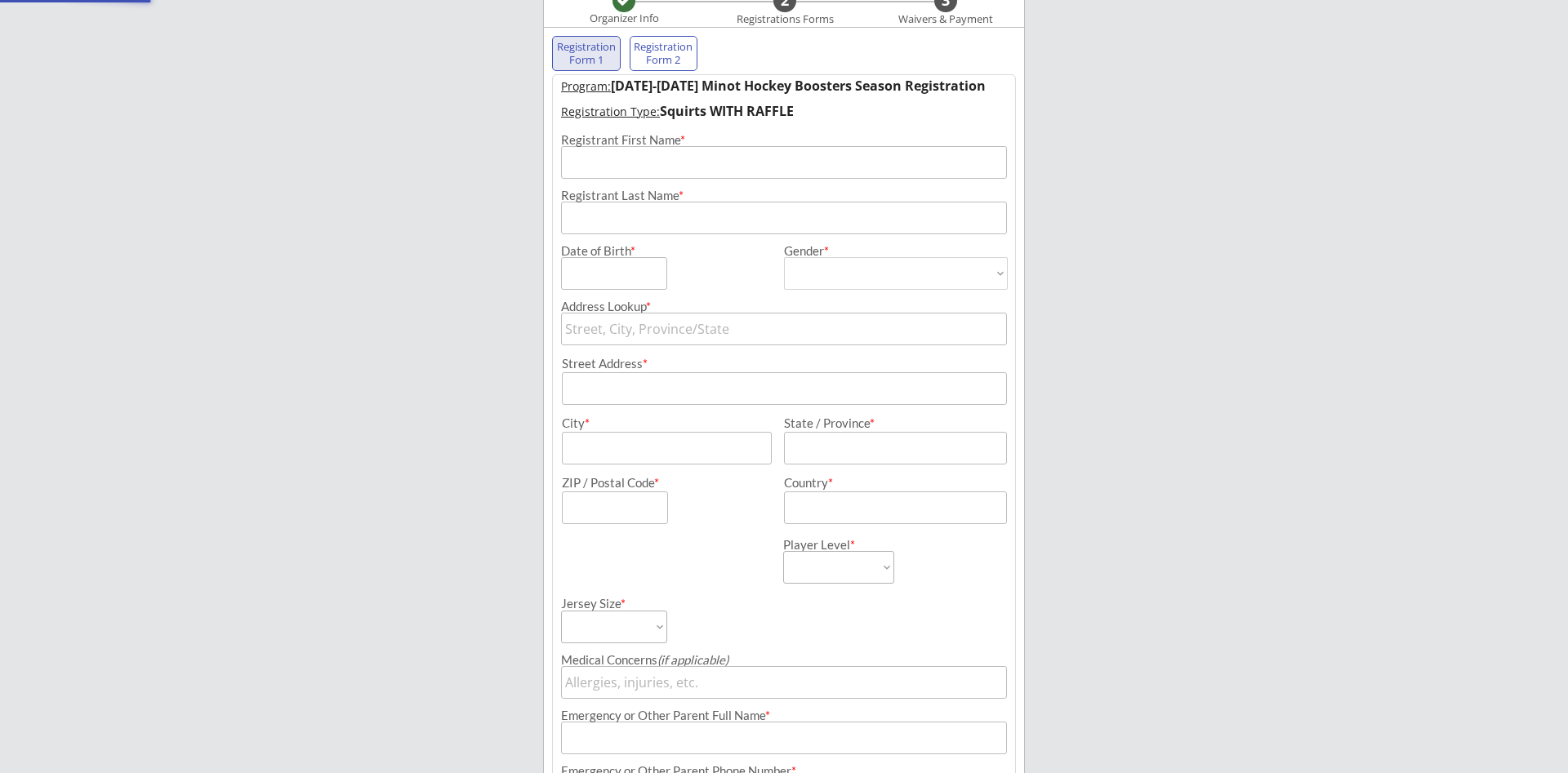
scroll to position [134, 0]
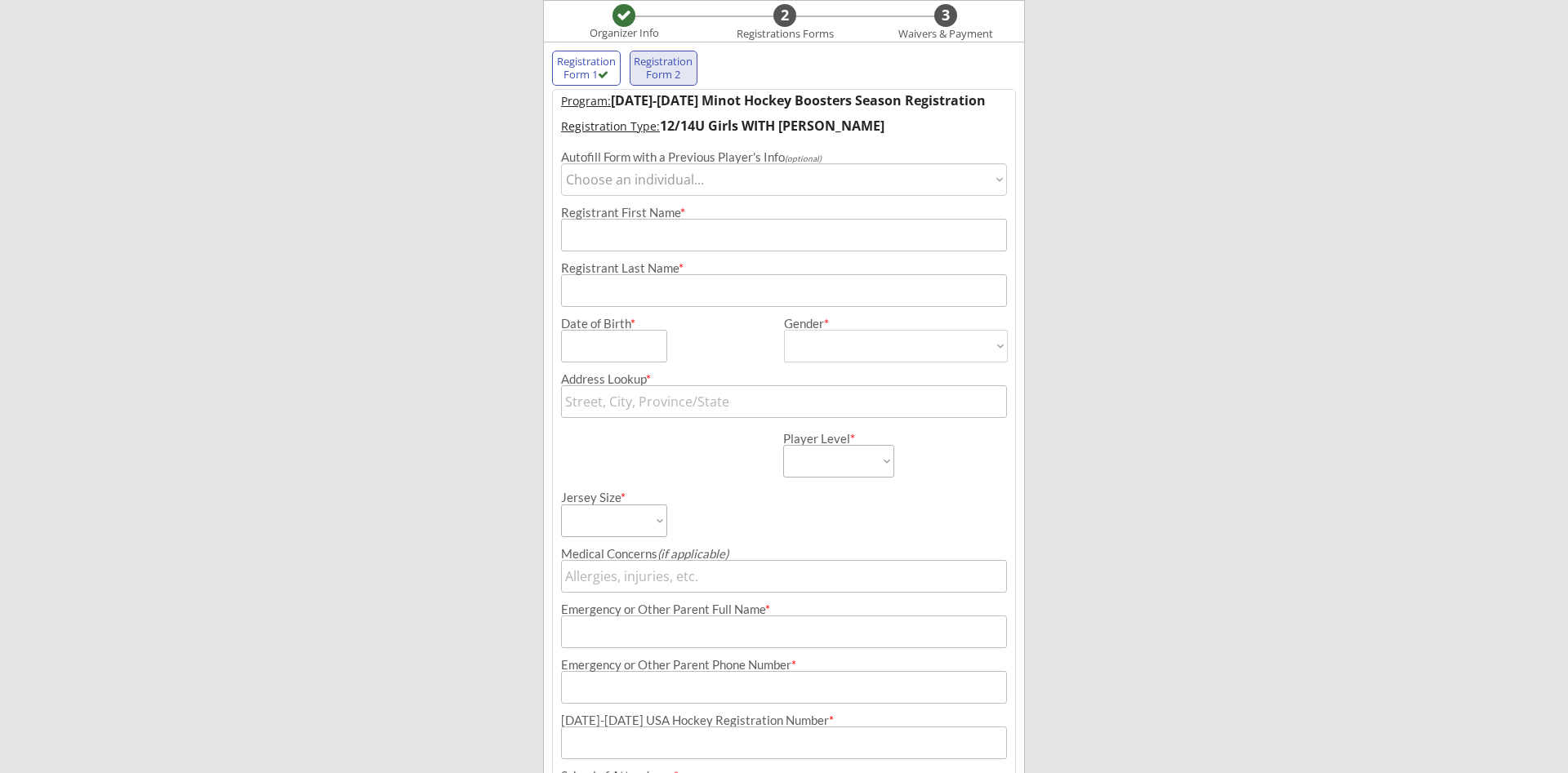
click at [561, 164] on select "Choose an individual... [PERSON_NAME]" at bounding box center [784, 180] width 446 height 33
click at [995, 178] on select "Choose an individual... [PERSON_NAME]" at bounding box center [784, 180] width 446 height 33
click at [781, 237] on input "input" at bounding box center [784, 235] width 446 height 33
type input "[PERSON_NAME]"
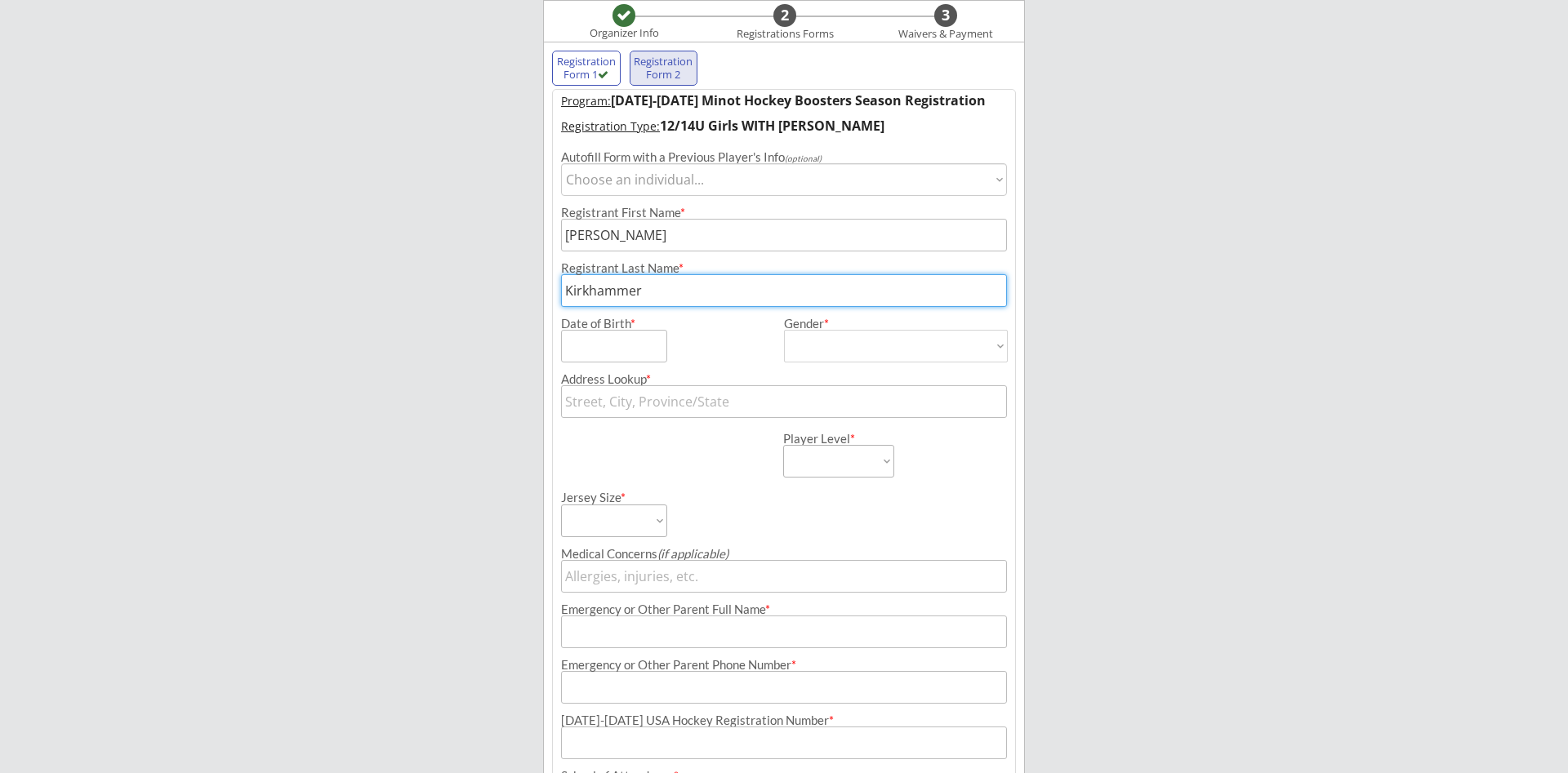
type input "Kirkhammer"
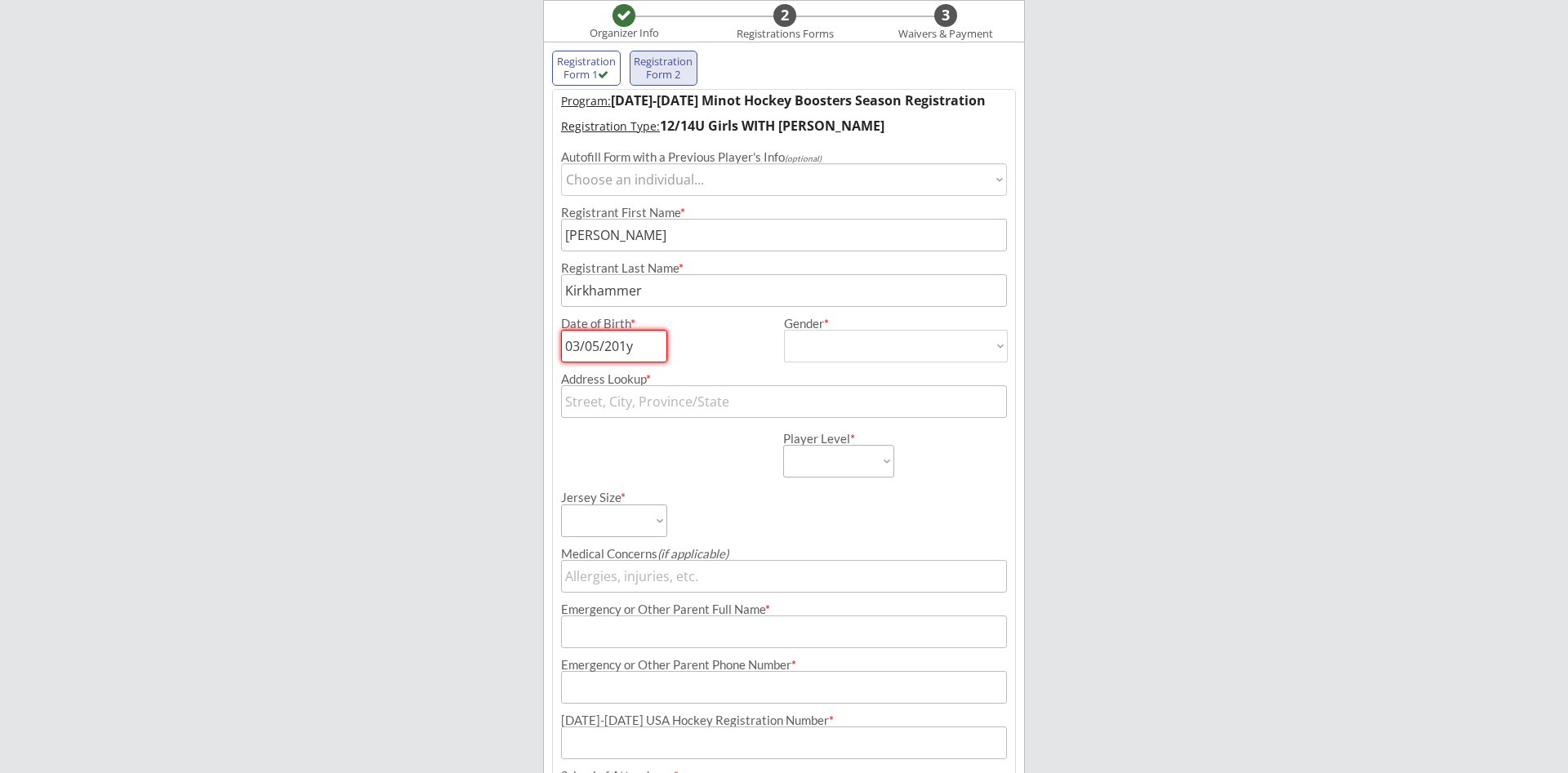
type input "[DATE]"
click at [784, 330] on select "[DEMOGRAPHIC_DATA] [DEMOGRAPHIC_DATA]" at bounding box center [895, 346] width 224 height 33
select select ""[DEMOGRAPHIC_DATA]""
click option "[DEMOGRAPHIC_DATA]" at bounding box center [0, 0] width 0 height 0
type input "[DEMOGRAPHIC_DATA]"
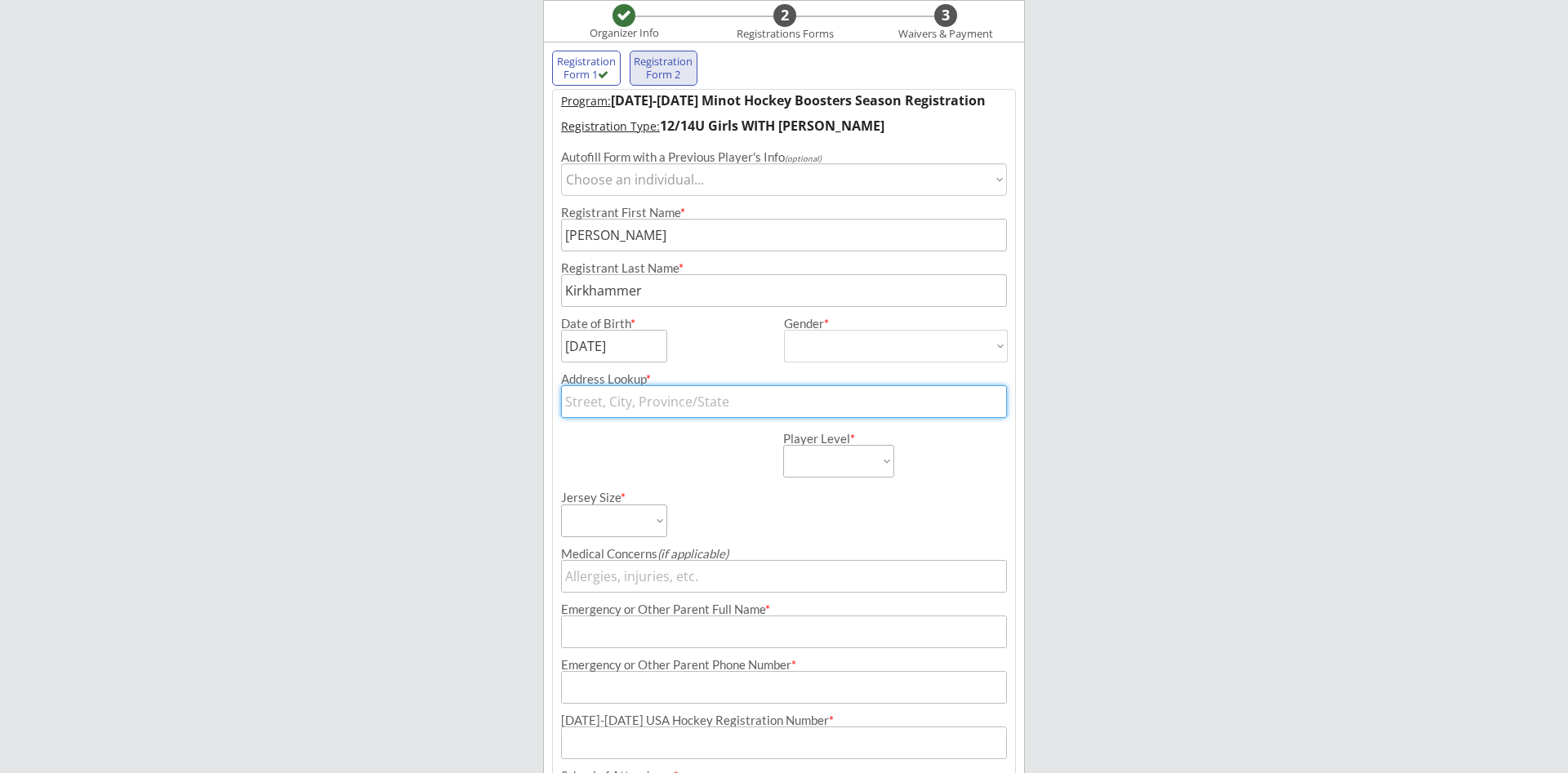
click at [798, 405] on input "text" at bounding box center [784, 402] width 446 height 33
type input "352"
type input "[STREET_ADDRESS]"
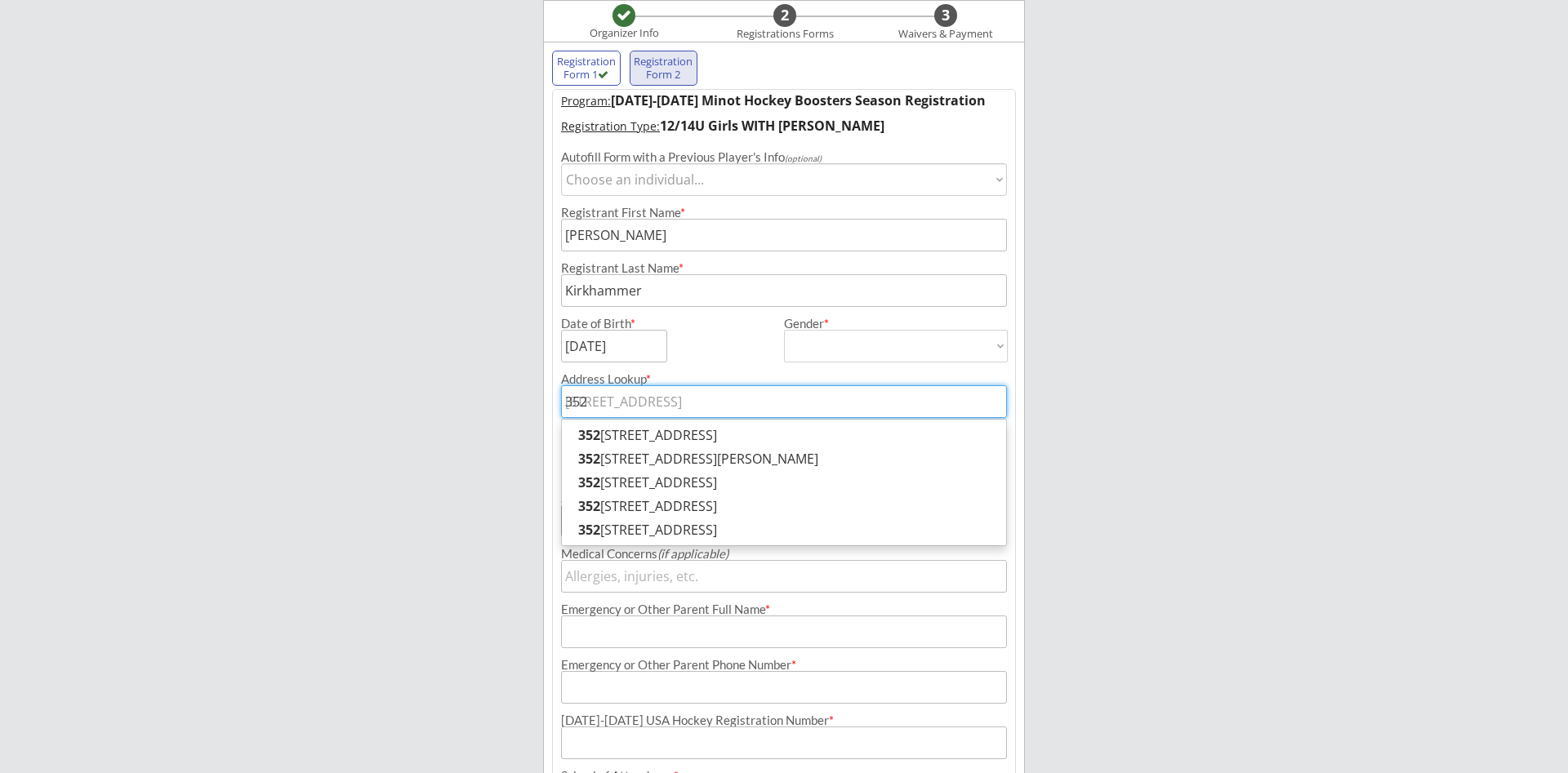
type input "3529"
type input "[STREET_ADDRESS]"
type input "3529"
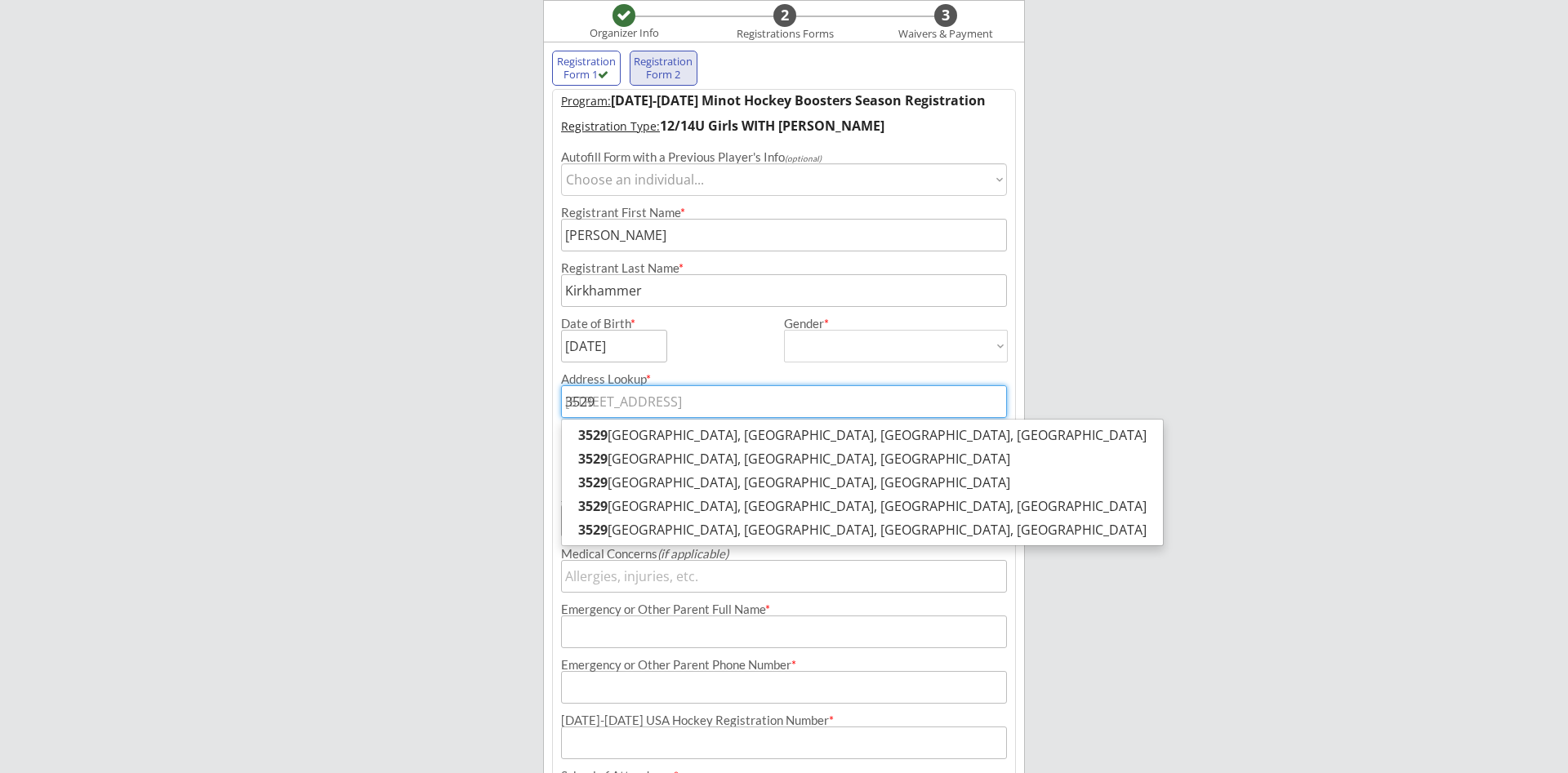
type input "3529 2"
type input "[STREET_ADDRESS]"
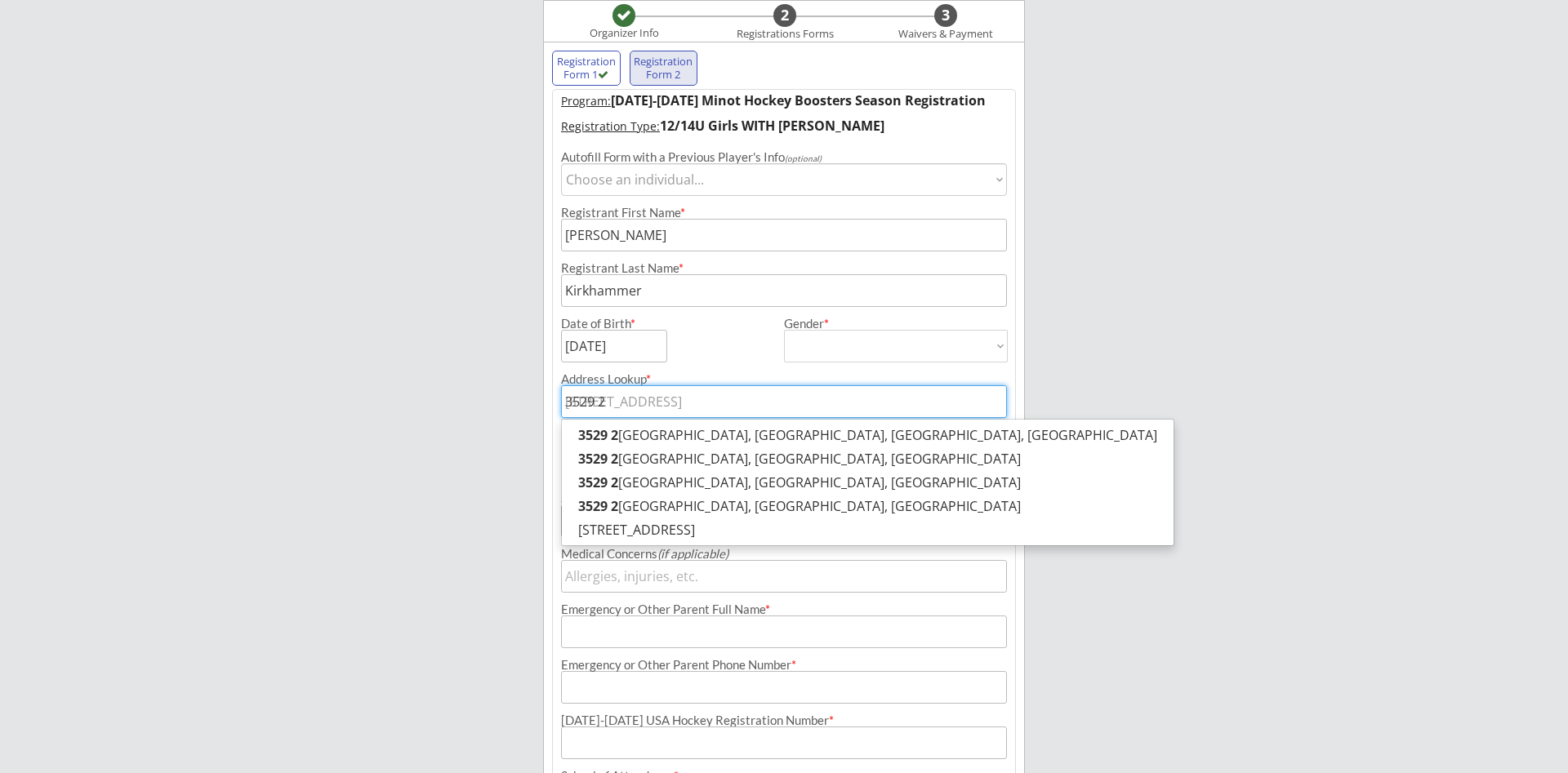
type input "3529 21"
type input "[STREET_ADDRESS]"
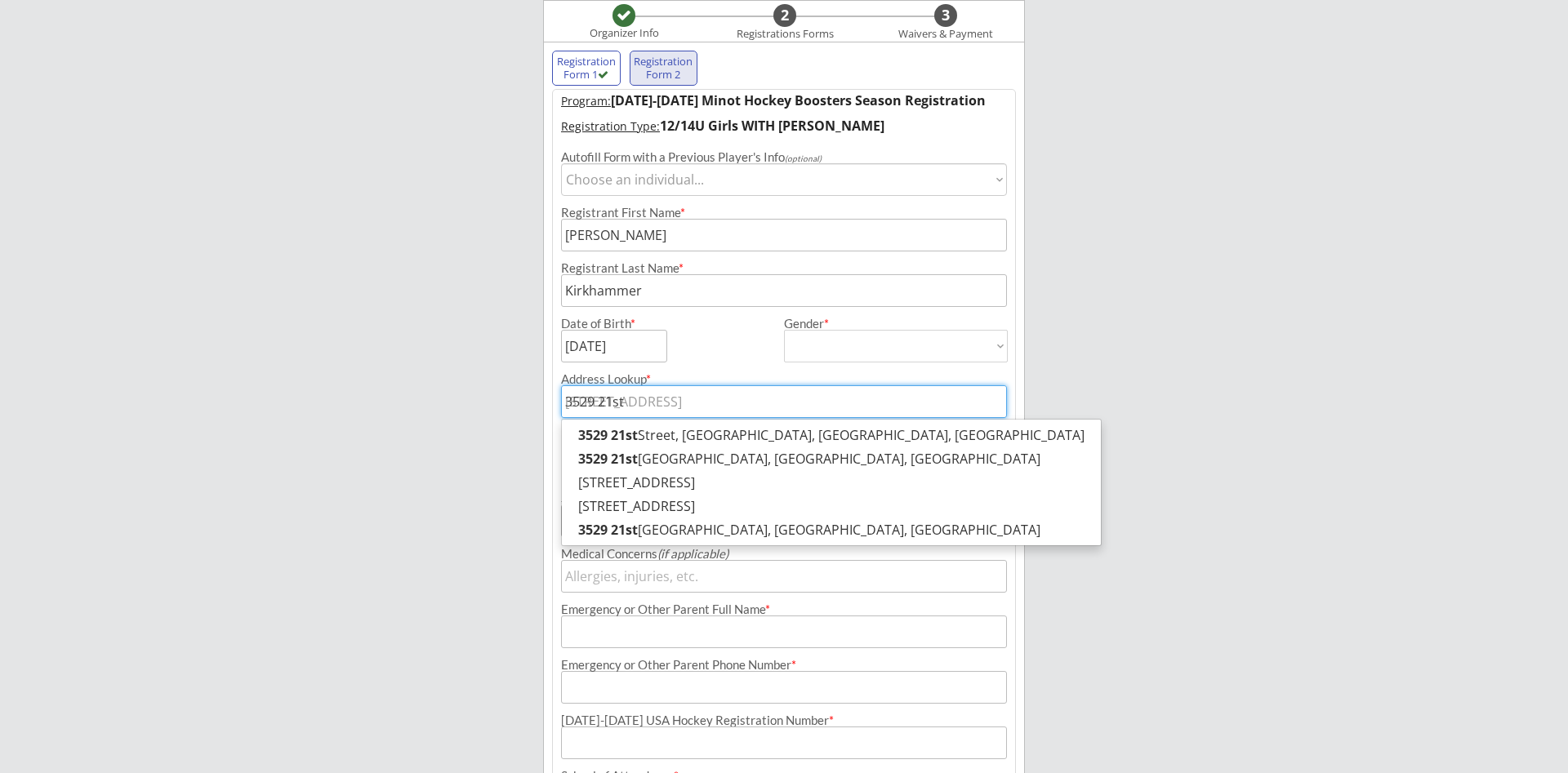
type input "3529 21st S"
type input "[STREET_ADDRESS]"
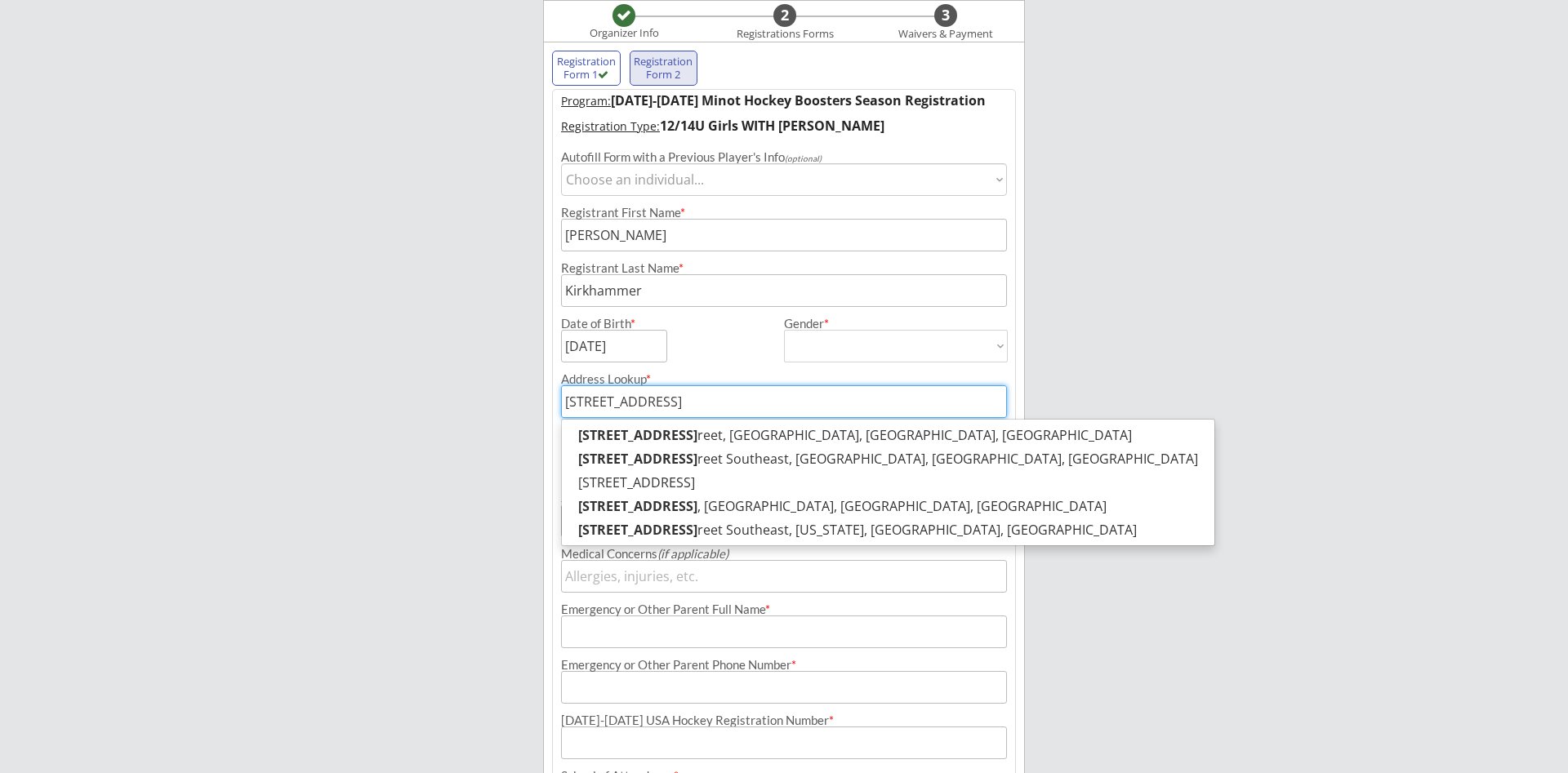
type input "[STREET_ADDRESS]"
type input "3529 21st S"
type input "[STREET_ADDRESS]"
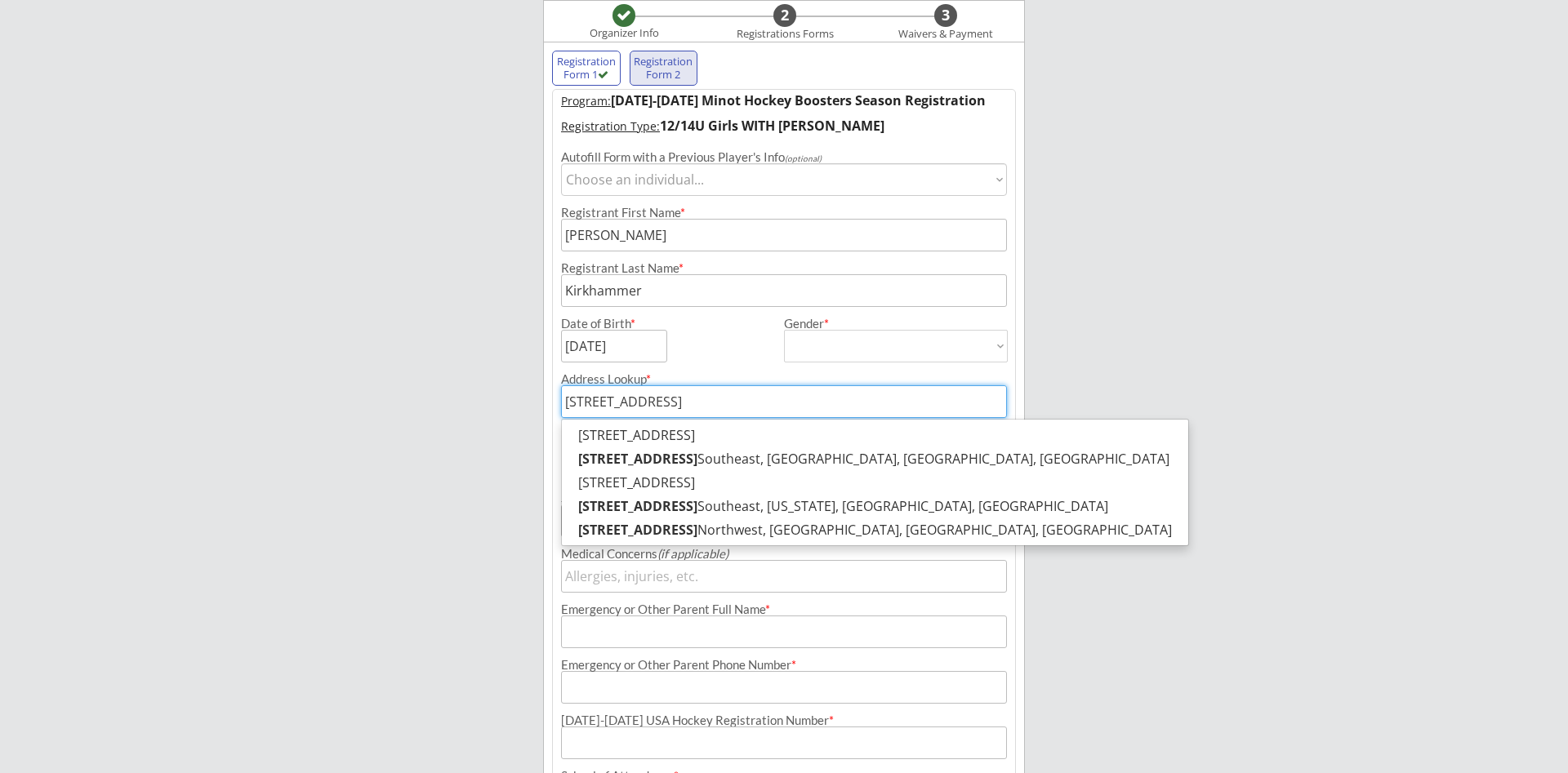
type input "[STREET_ADDRESS]"
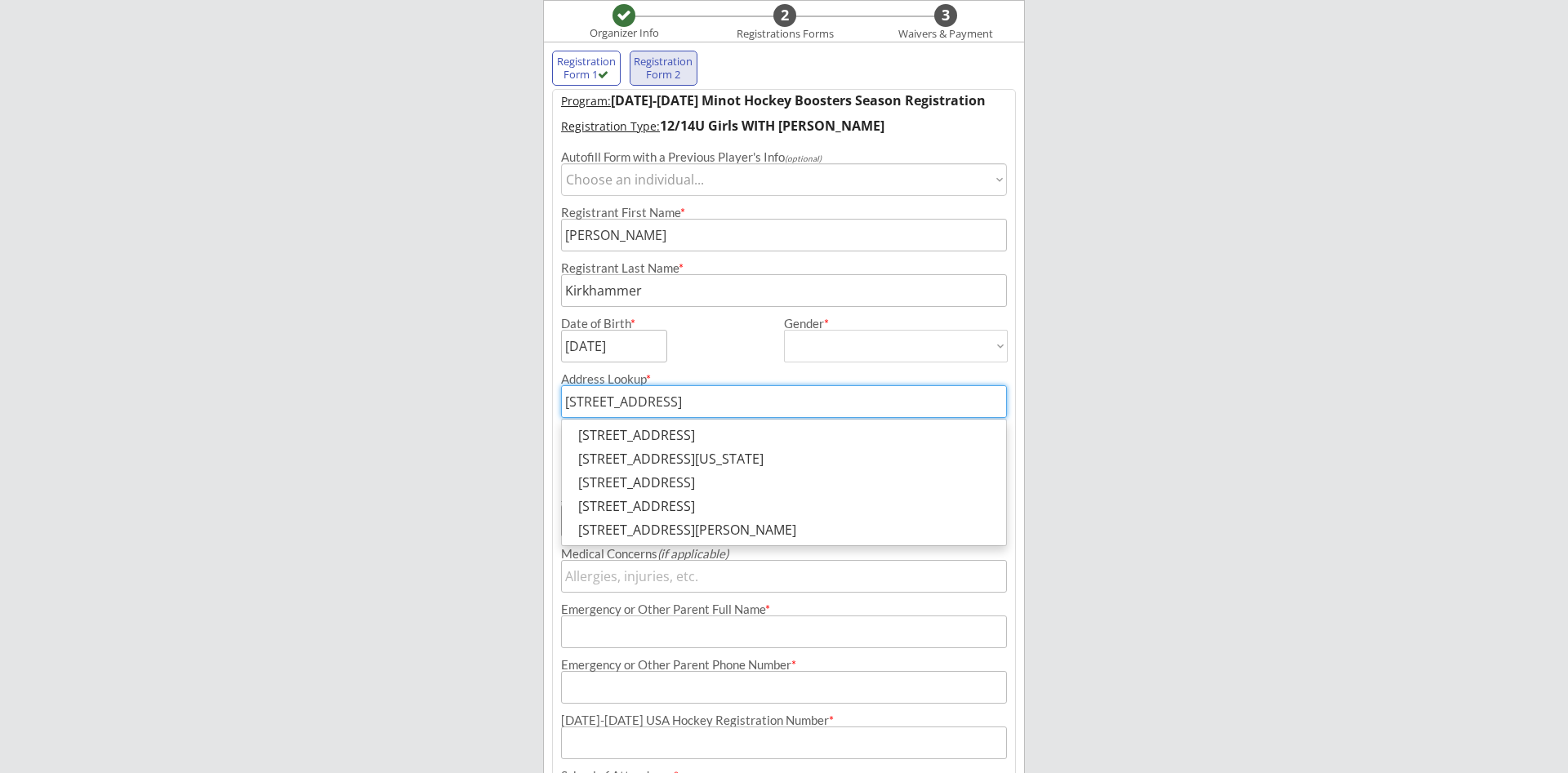
type input "[STREET_ADDRESS]"
type input "[US_STATE]"
type input "20020"
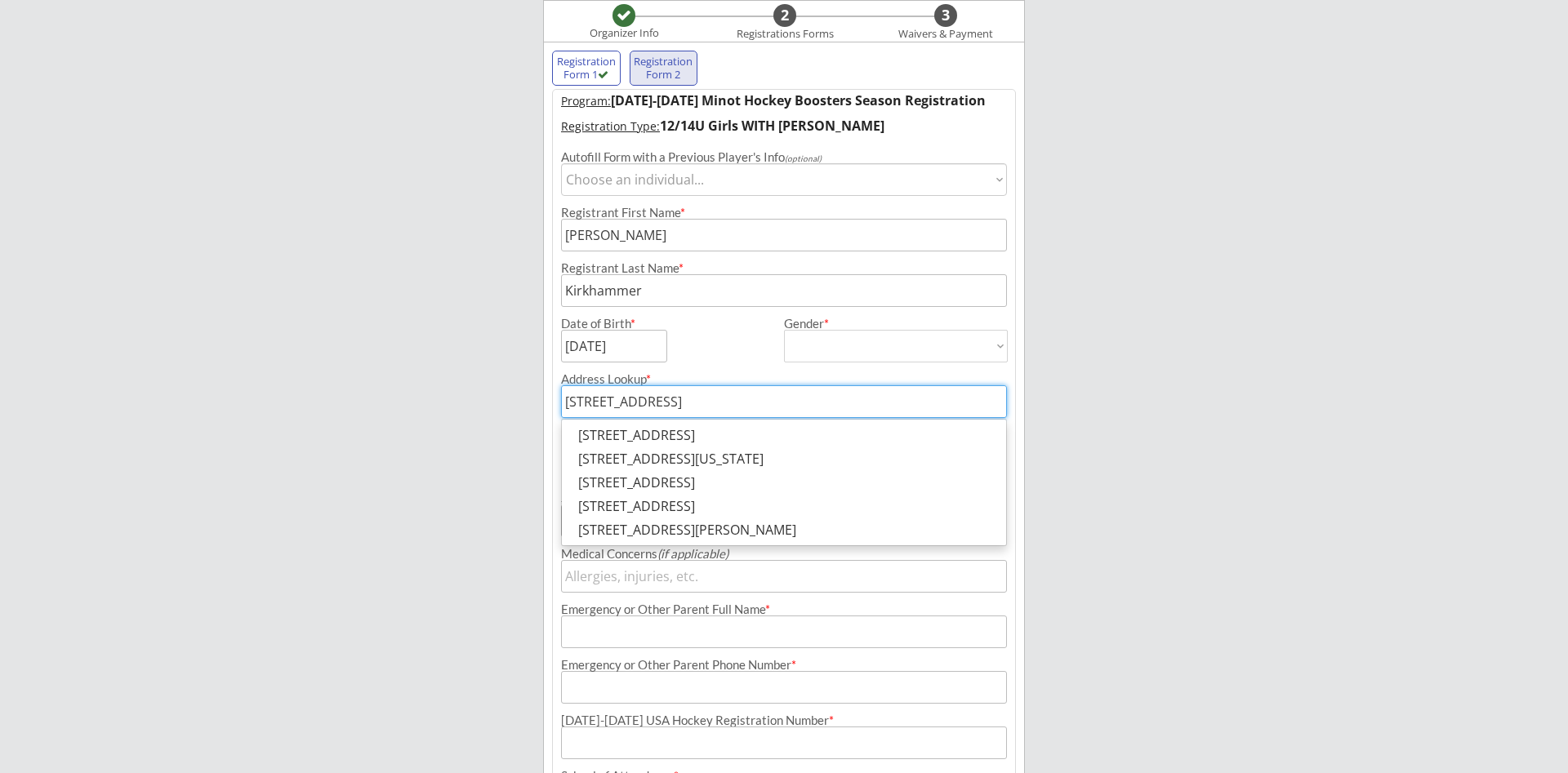
type input "[GEOGRAPHIC_DATA]"
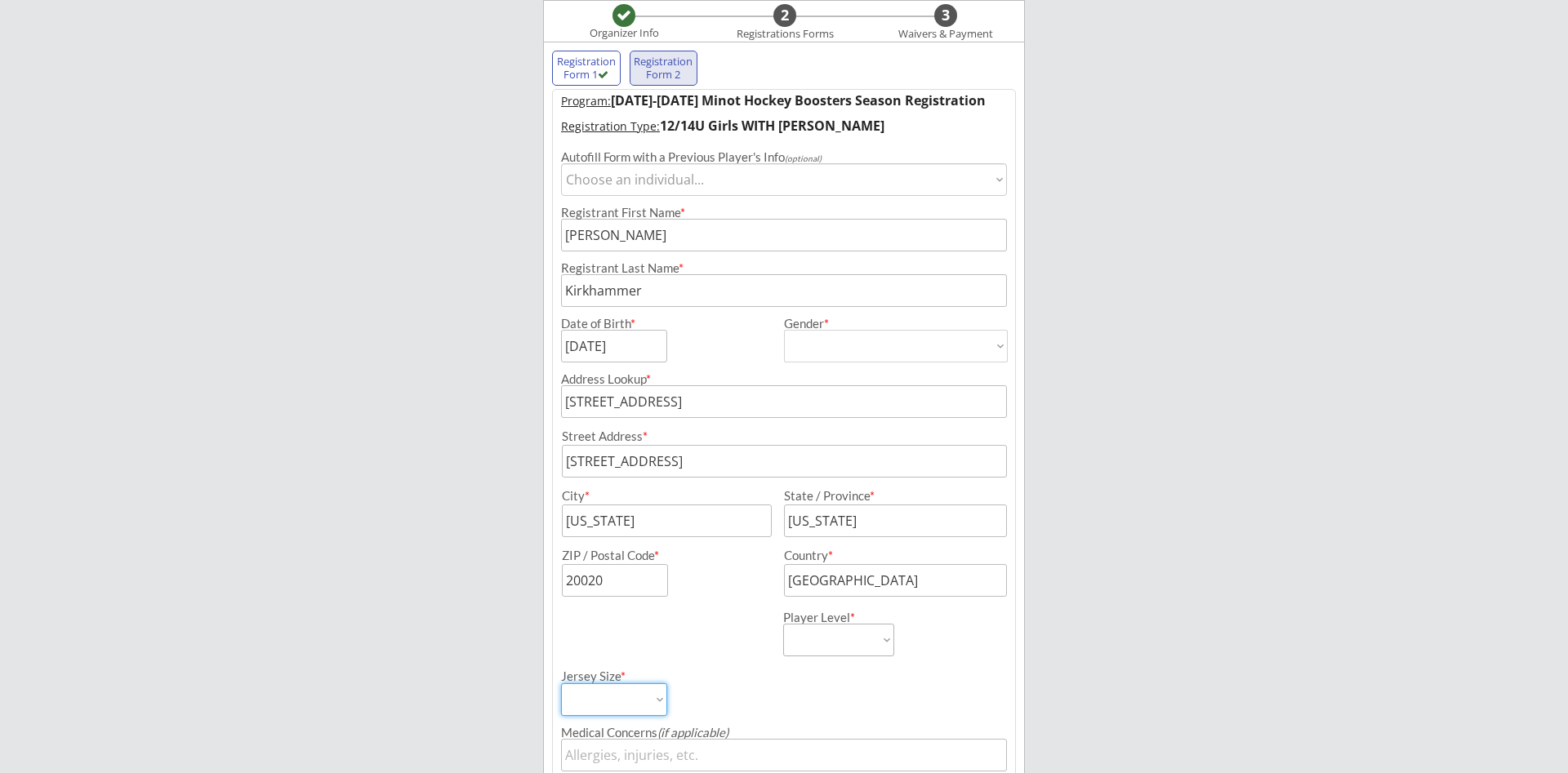
click at [700, 522] on input "input" at bounding box center [667, 521] width 210 height 33
type input "W"
type input "Minot"
type input "[US_STATE]"
type input "58701"
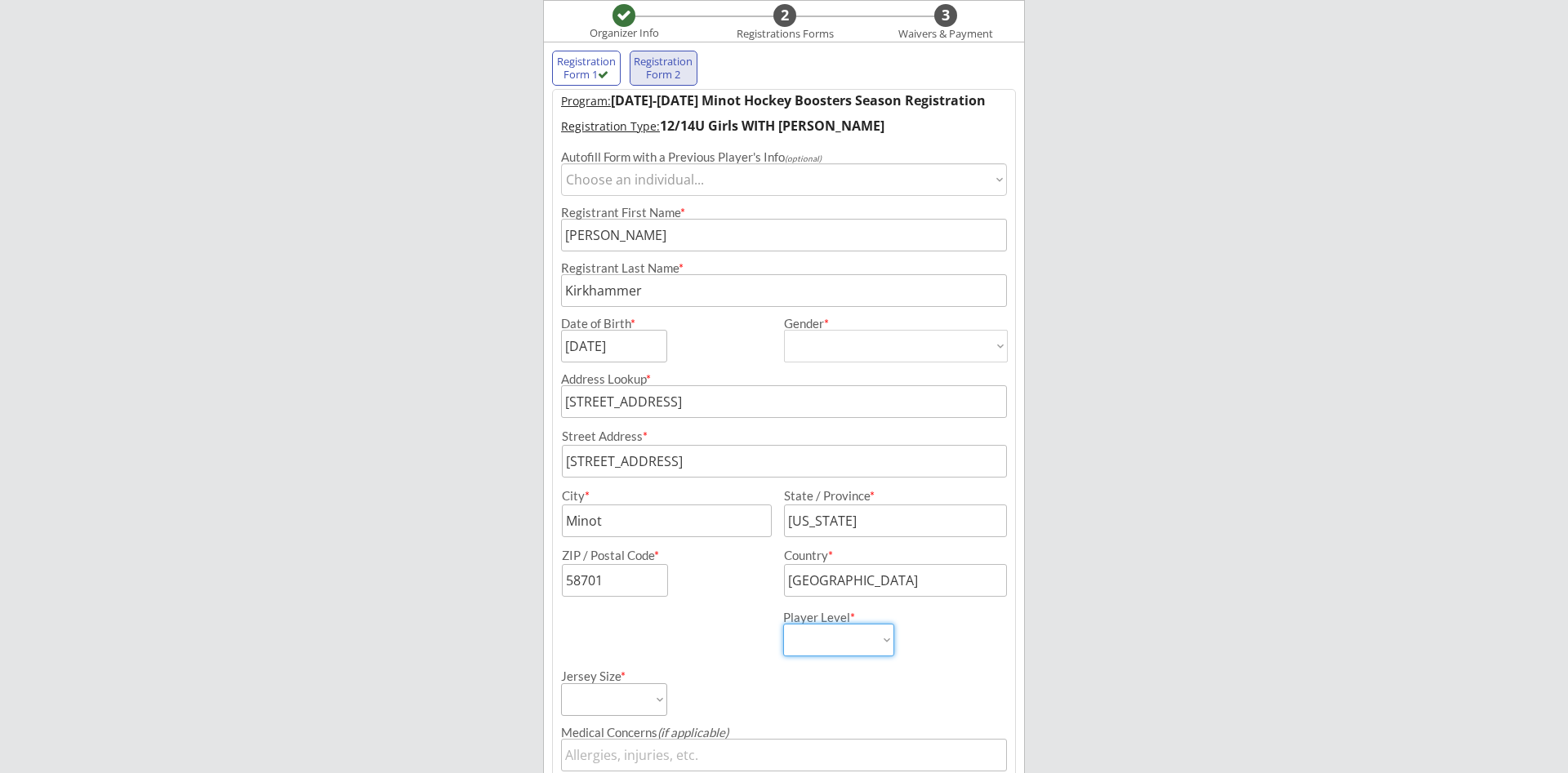
click at [783, 624] on select "Learn to Play Boys Learn to Play Girls Maroon Mites Gold/White Mites Squirts Pe…" at bounding box center [839, 640] width 111 height 33
select select ""12U Girls""
click option "12U Girls" at bounding box center [0, 0] width 0 height 0
click at [561, 684] on select "Adult Small Adult Medium Adult Large Adult XL Goalie Cut" at bounding box center [614, 700] width 106 height 33
select select ""Adult Medium""
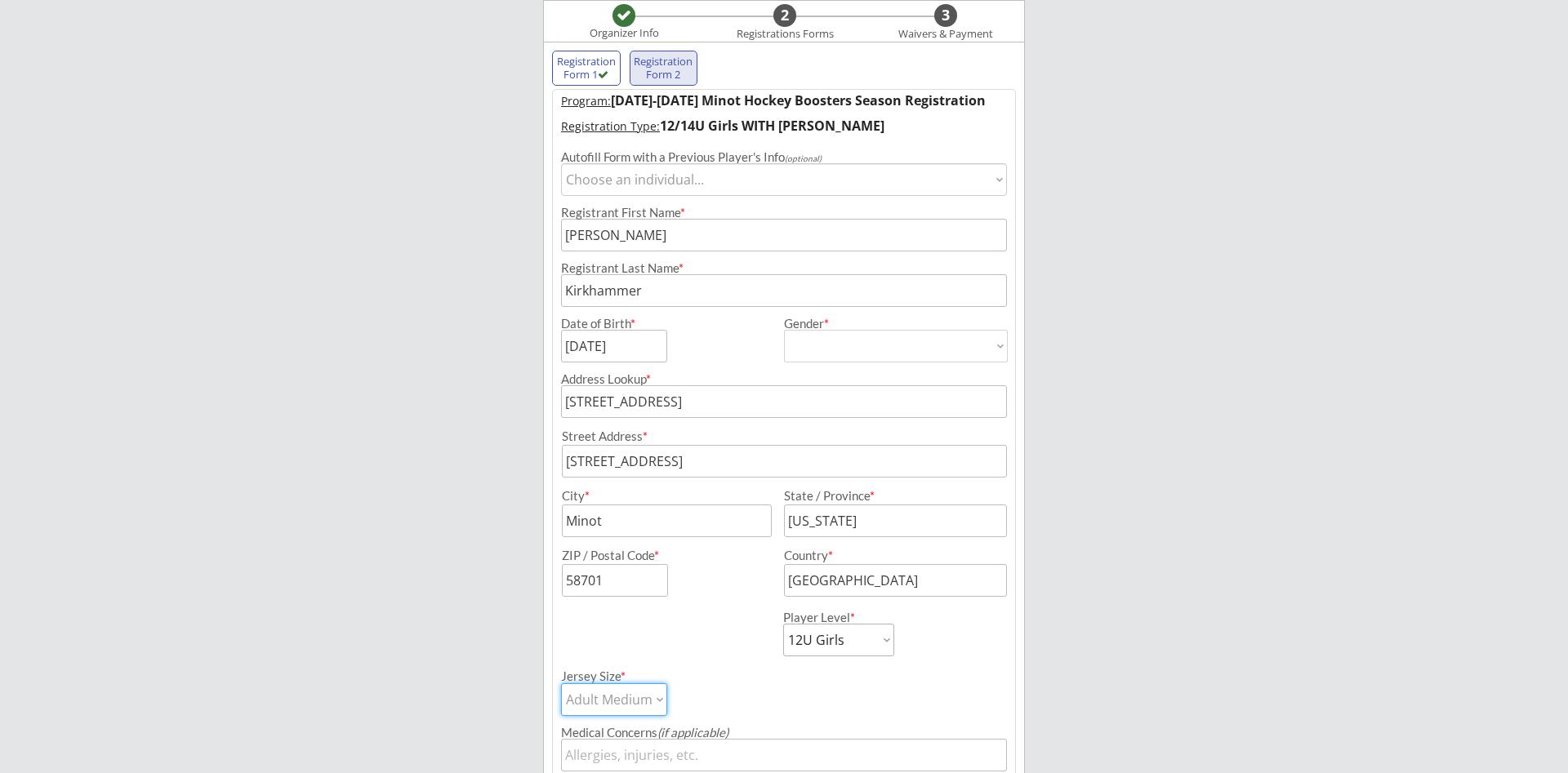
click option "Adult Medium" at bounding box center [0, 0] width 0 height 0
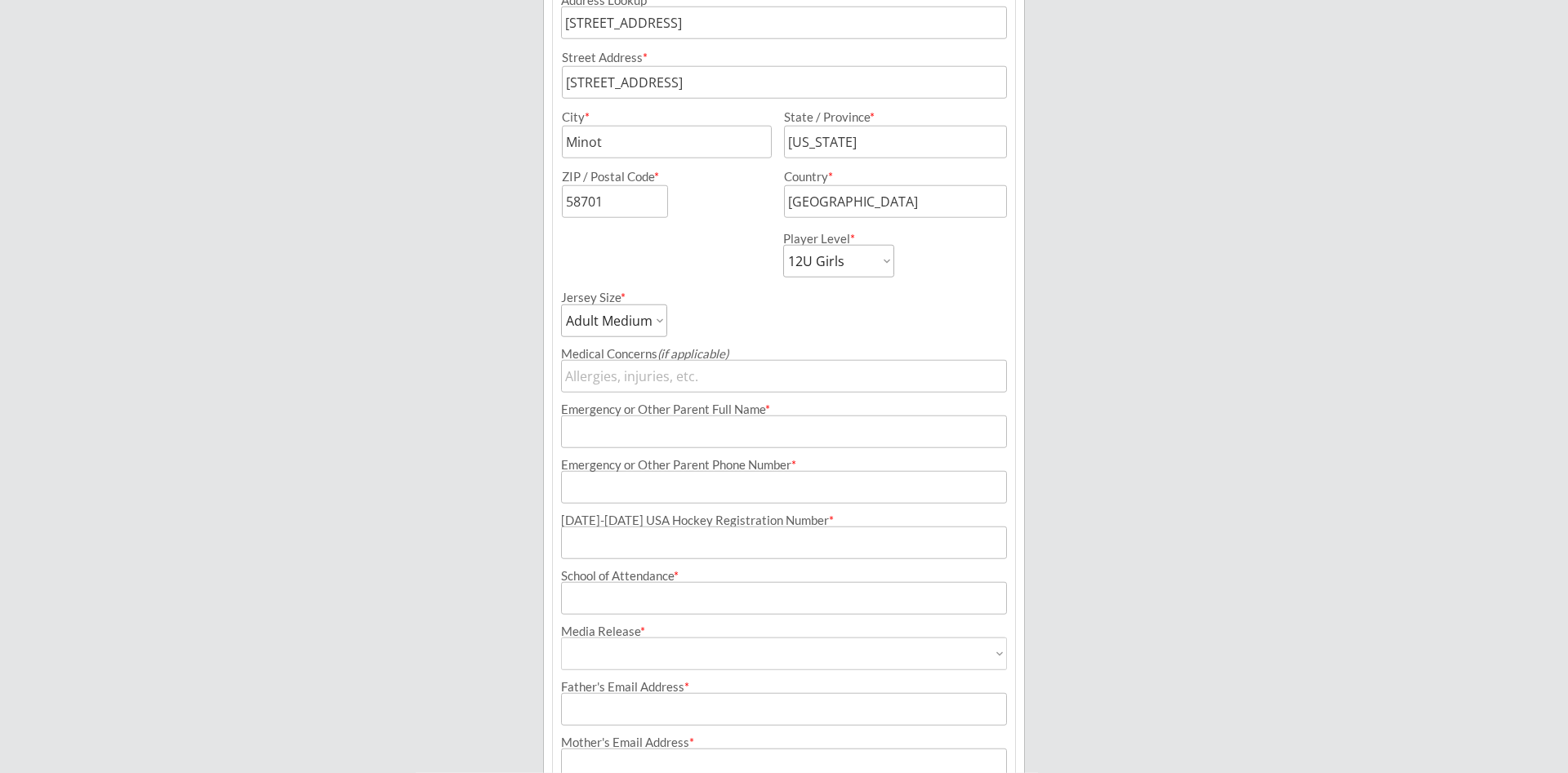
scroll to position [516, 0]
click at [743, 426] on input "input" at bounding box center [784, 430] width 446 height 33
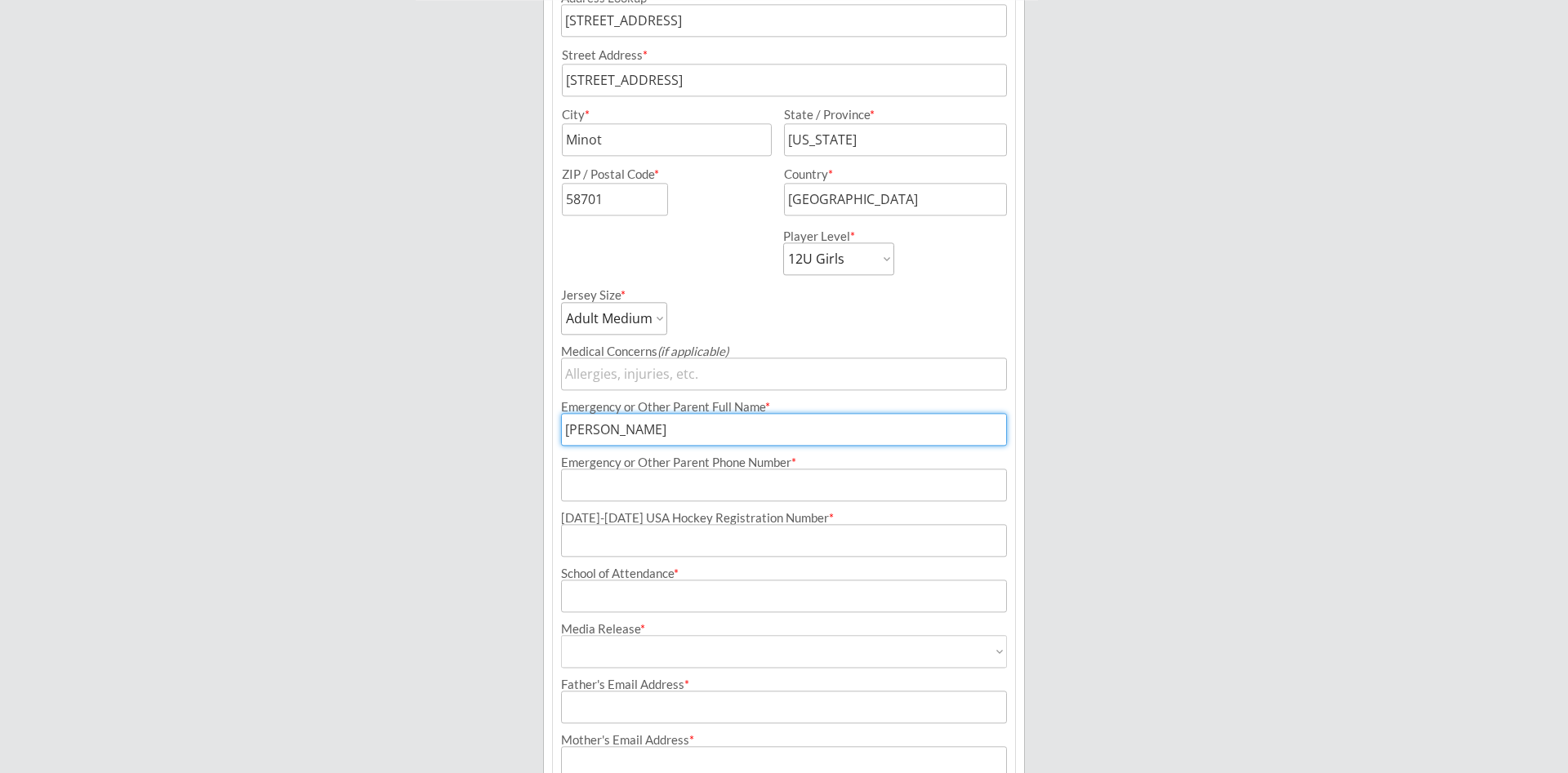
type input "[PERSON_NAME]"
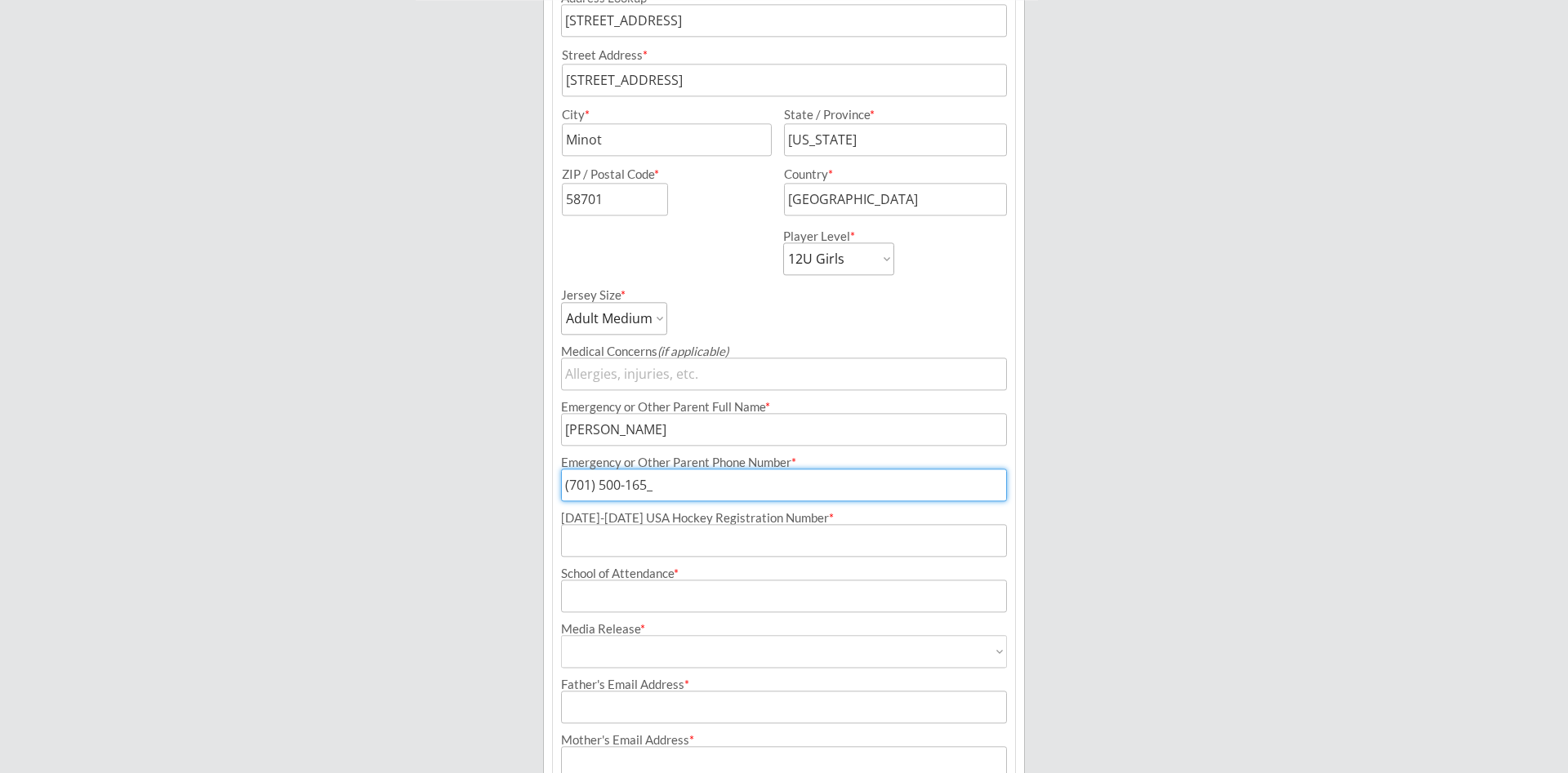
type input "[PHONE_NUMBER]"
click at [731, 540] on input "input" at bounding box center [784, 540] width 446 height 33
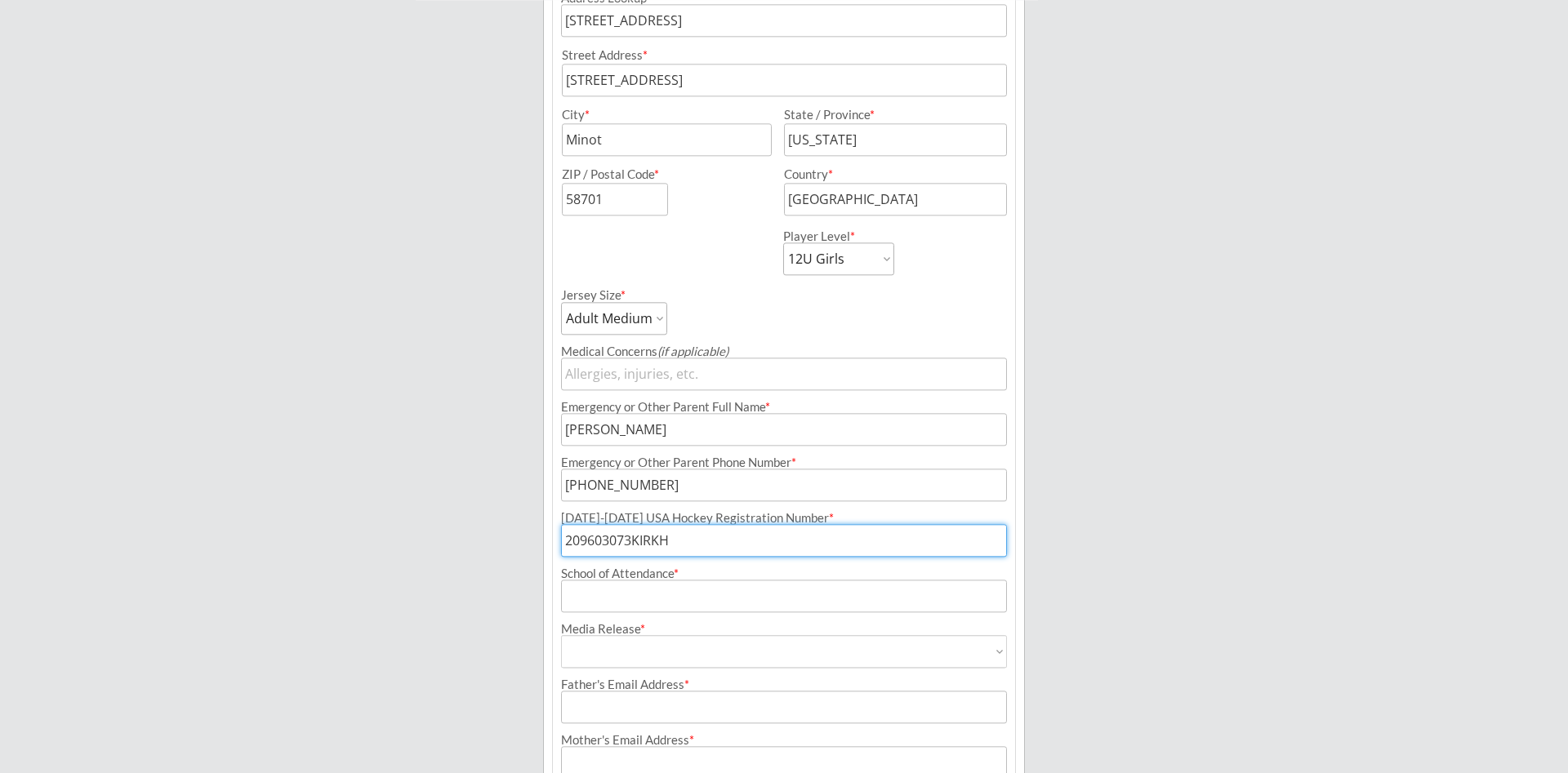
type input "209603073KIRKH"
click at [709, 597] on input "input" at bounding box center [784, 596] width 446 height 33
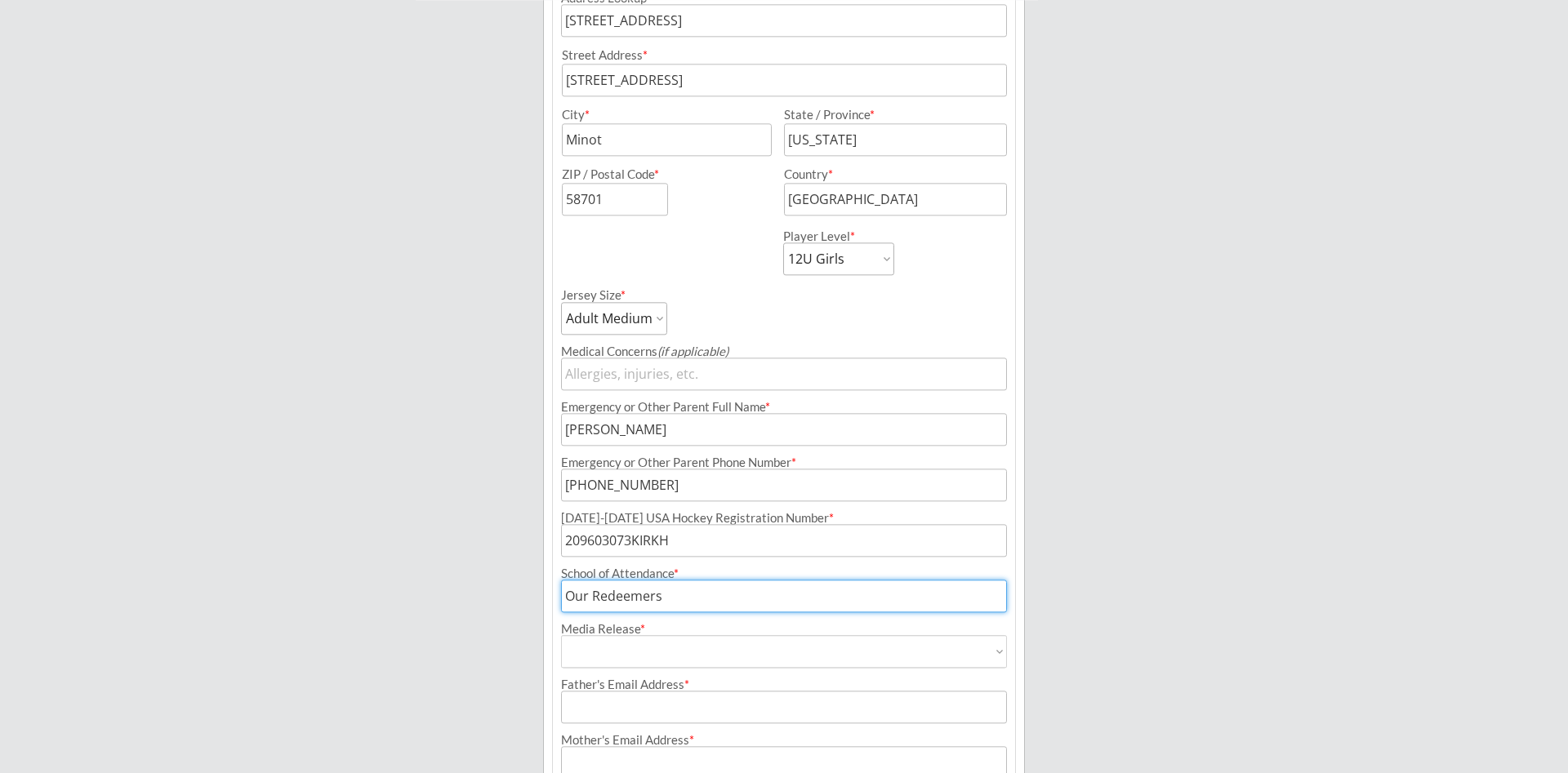
type input "Our Redeemers"
select select ""Yes""
click option "Yes" at bounding box center [0, 0] width 0 height 0
type input "Yes"
click at [859, 713] on input "input" at bounding box center [784, 707] width 446 height 33
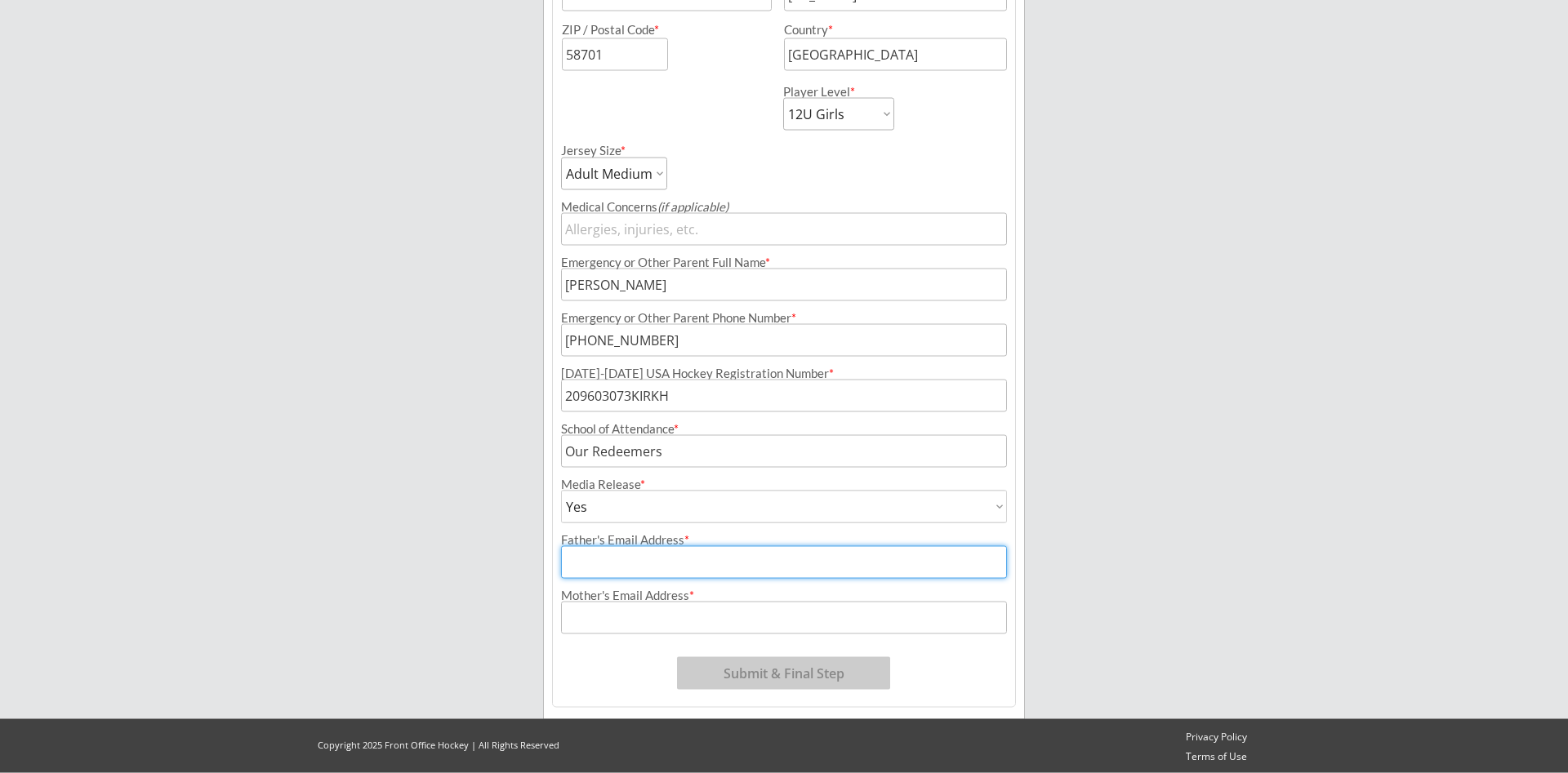
scroll to position [662, 0]
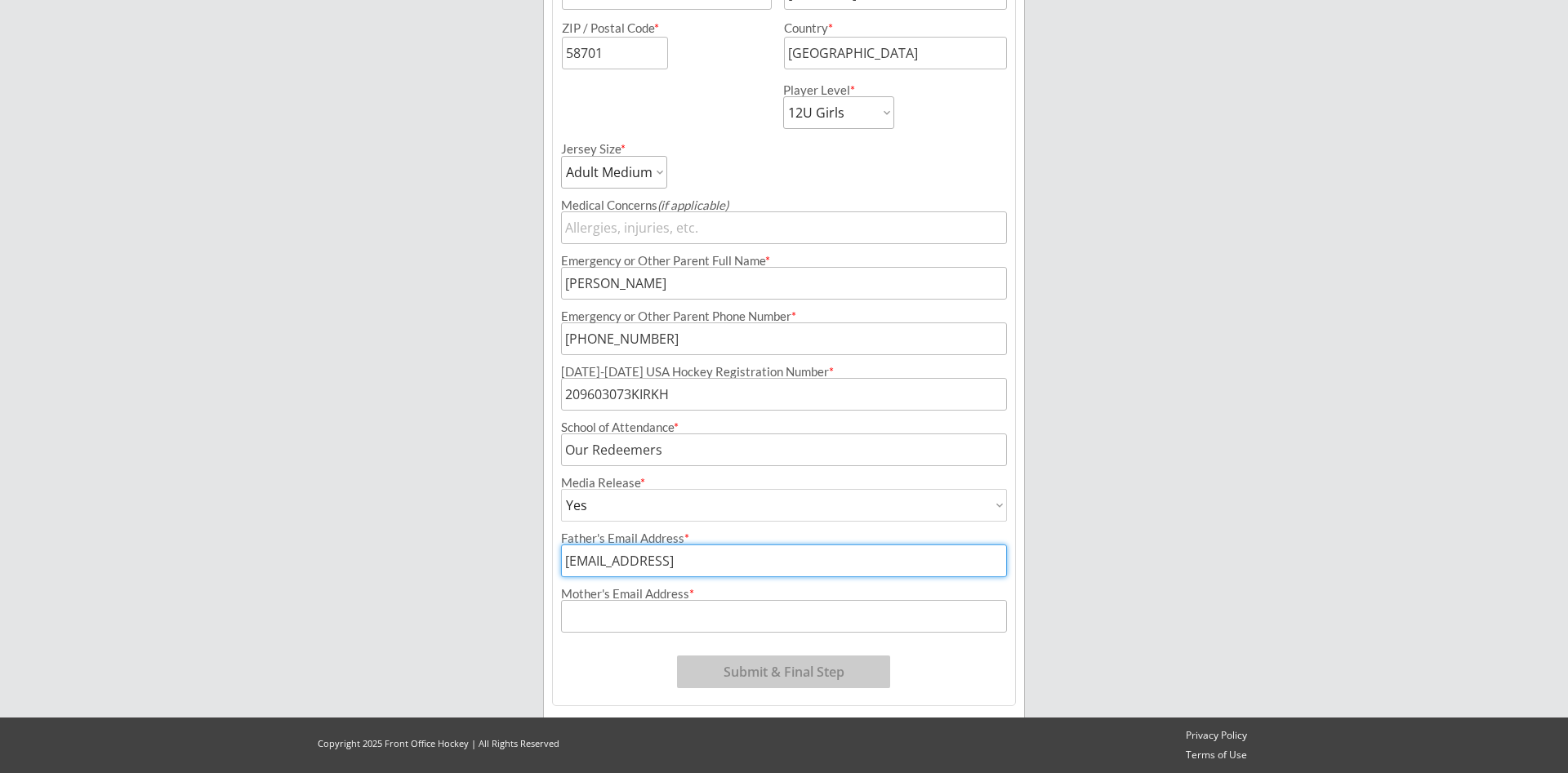
click at [738, 559] on input "input" at bounding box center [784, 560] width 446 height 33
type input "[EMAIL_ADDRESS][DOMAIN_NAME]"
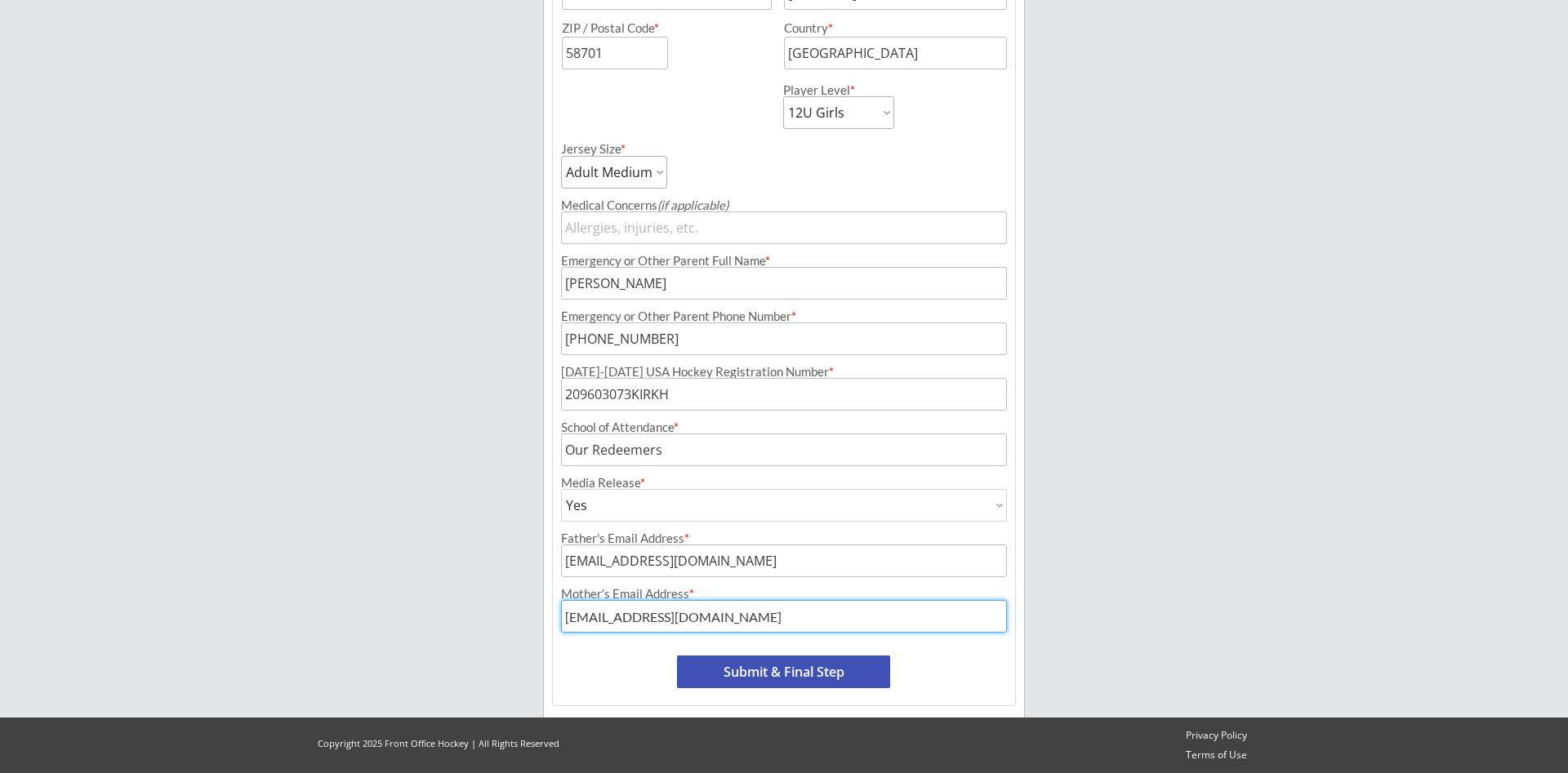
type input "[EMAIL_ADDRESS][DOMAIN_NAME]"
click at [755, 676] on button "Submit & Final Step" at bounding box center [783, 672] width 214 height 33
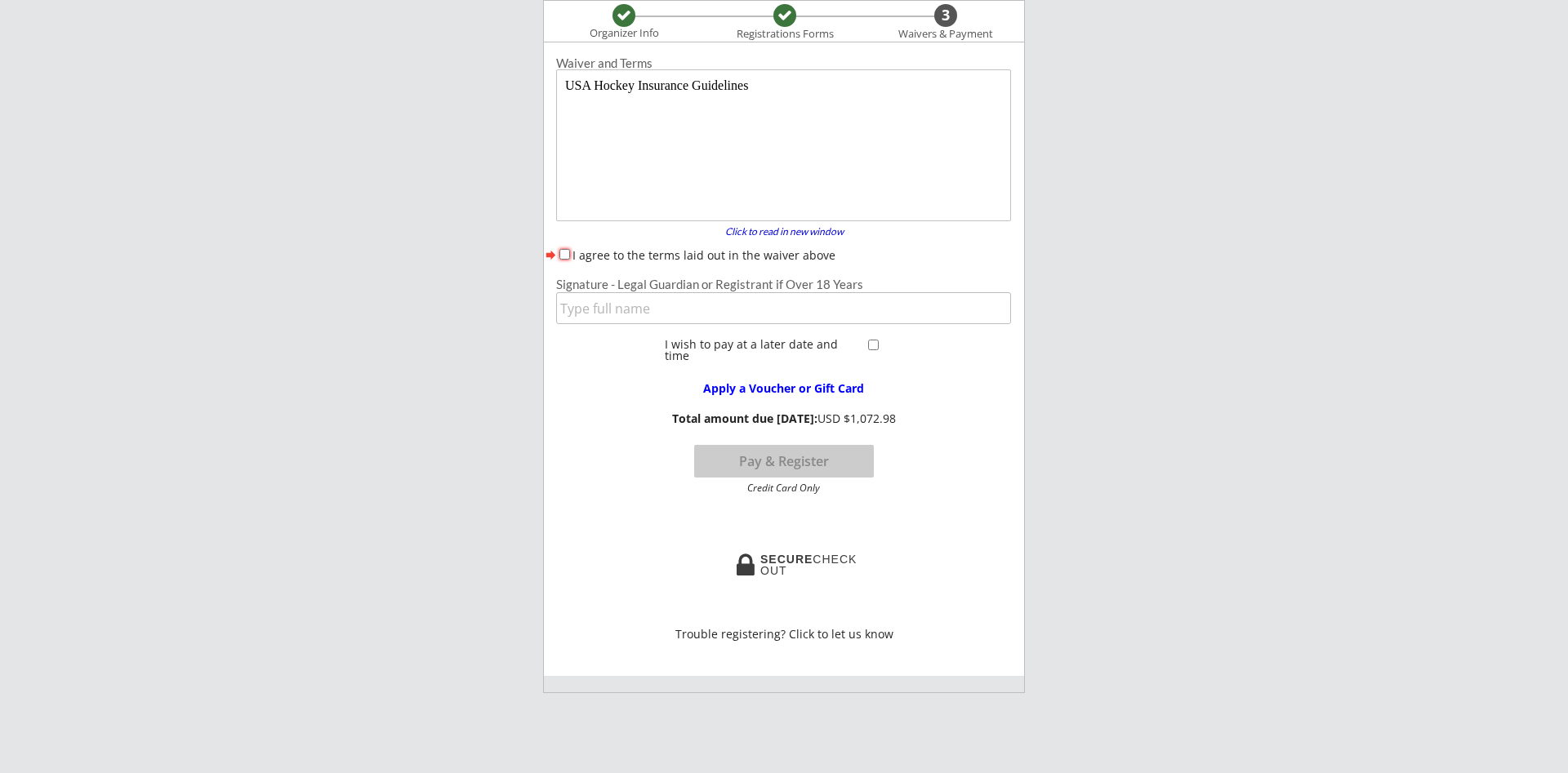
scroll to position [0, 0]
click at [565, 262] on div "I agree to the terms laid out in the waiver above" at bounding box center [783, 255] width 455 height 17
click at [565, 251] on input "I agree to the terms laid out in the waiver above" at bounding box center [565, 254] width 11 height 11
checkbox input "true"
click at [682, 321] on input "input" at bounding box center [783, 308] width 455 height 32
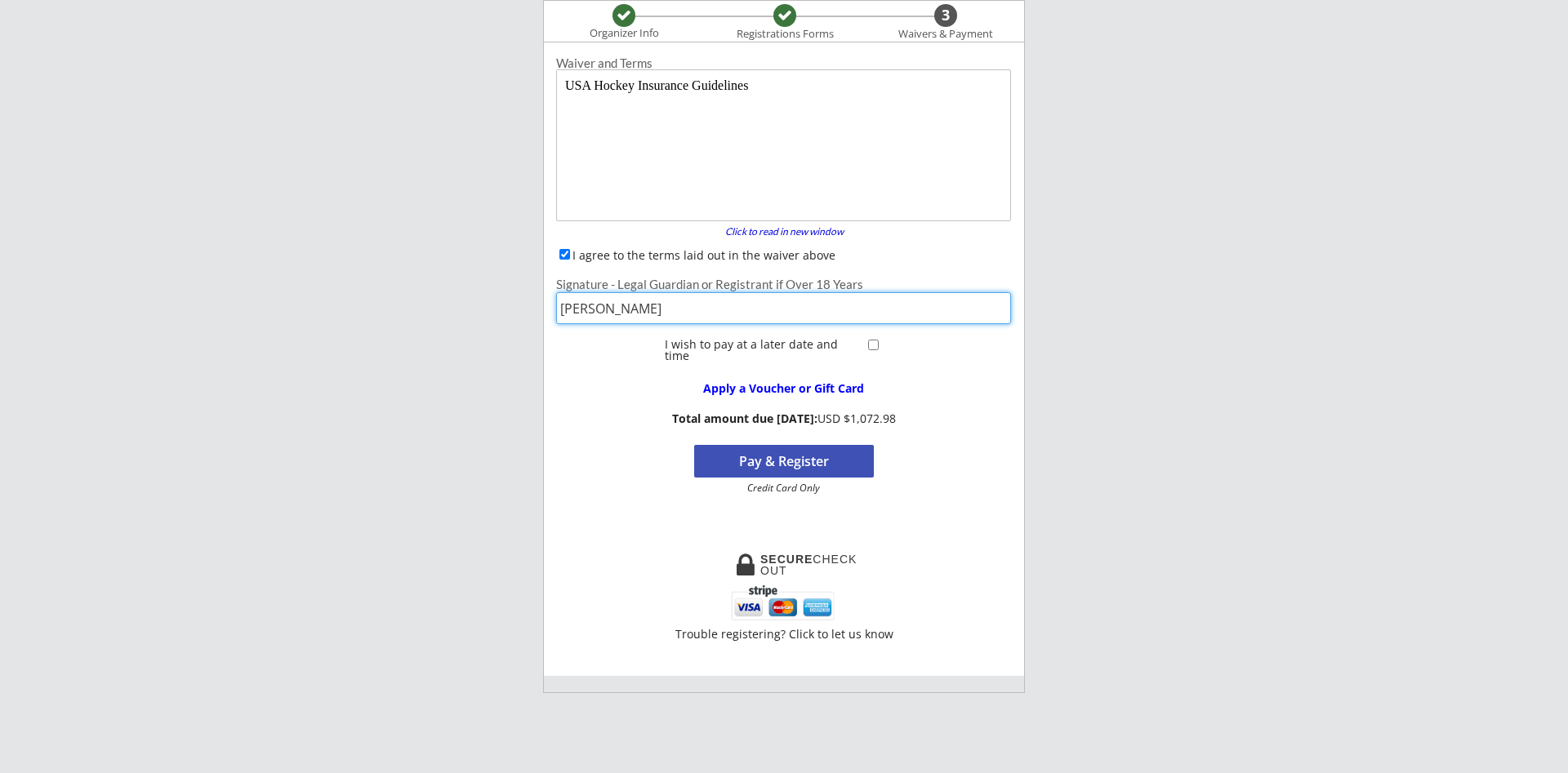
type input "[PERSON_NAME]"
click at [619, 572] on div "Waiver and Terms Click to read in new window forward I agree to the terms laid …" at bounding box center [783, 359] width 480 height 634
click at [798, 468] on button "Pay & Register" at bounding box center [783, 461] width 180 height 33
